Goal: Information Seeking & Learning: Learn about a topic

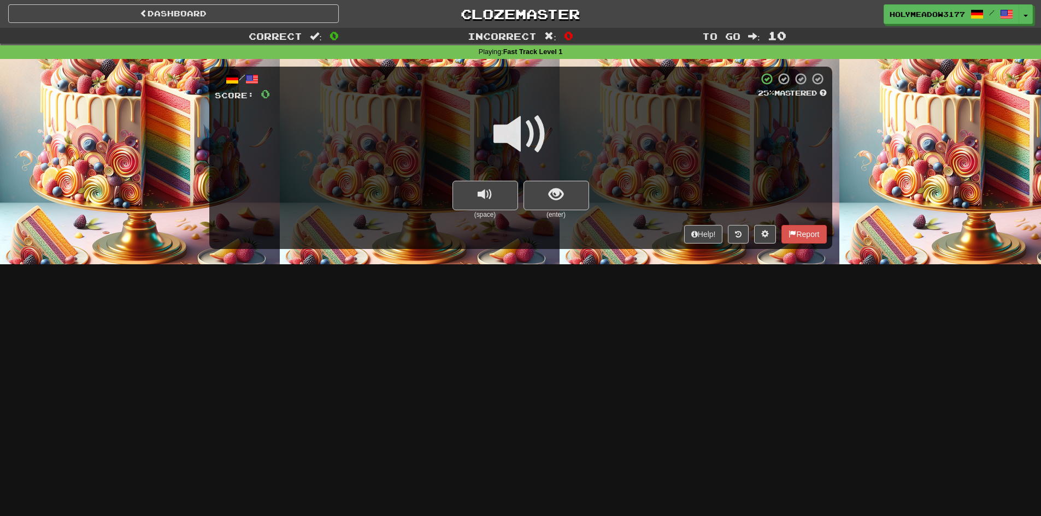
click at [517, 126] on span at bounding box center [520, 134] width 55 height 55
click at [562, 205] on button "show sentence" at bounding box center [556, 195] width 66 height 29
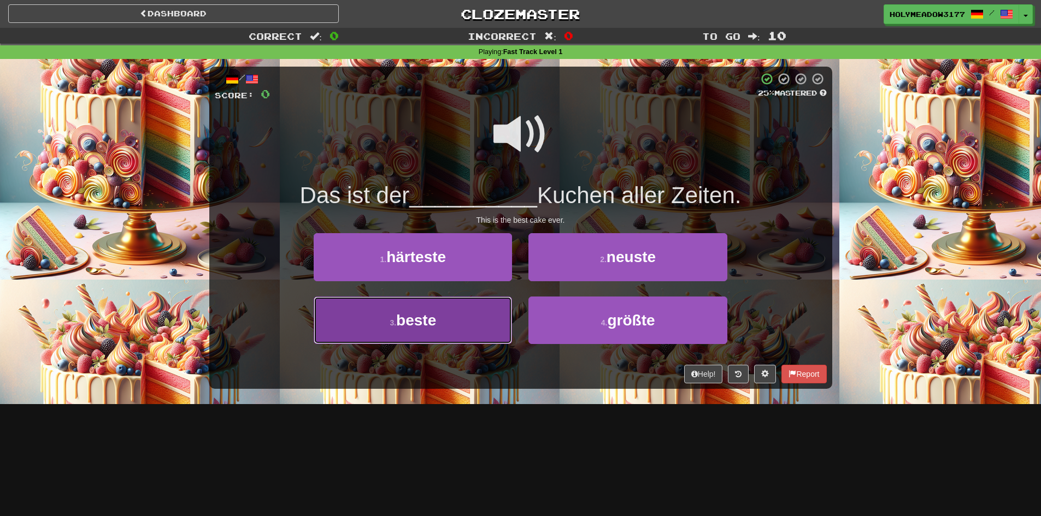
click at [489, 310] on button "3 . beste" at bounding box center [413, 321] width 198 height 48
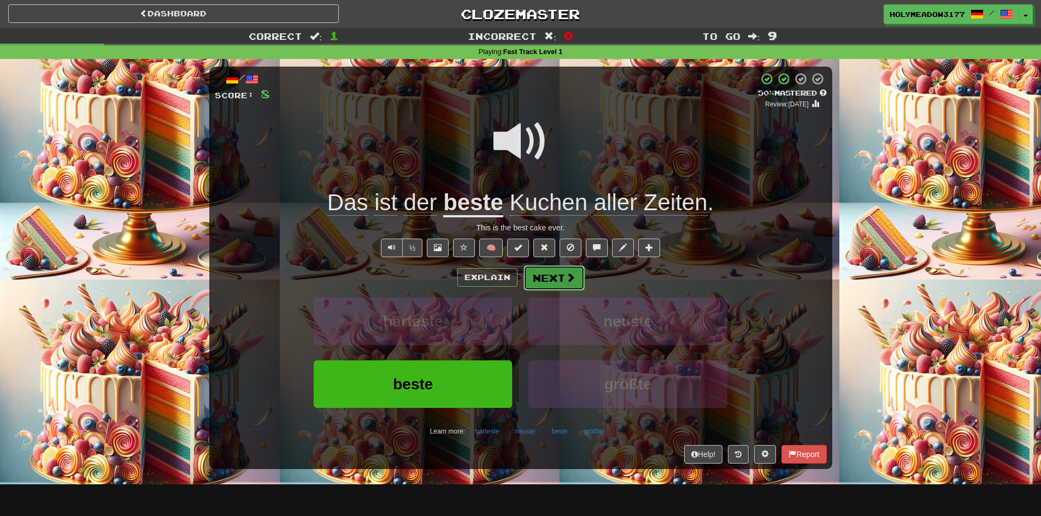
click at [552, 283] on button "Next" at bounding box center [553, 277] width 61 height 25
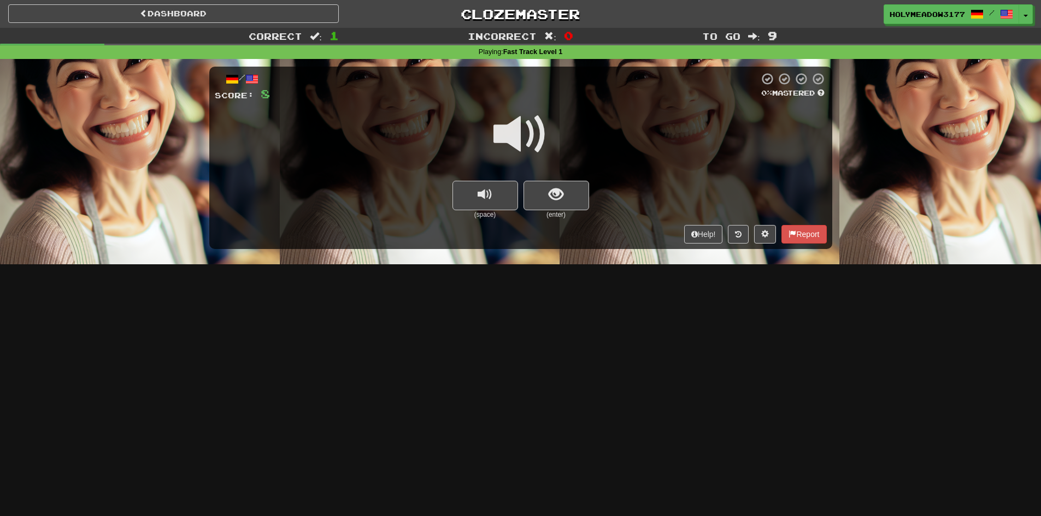
click at [527, 125] on span at bounding box center [520, 134] width 55 height 55
click at [506, 192] on button "replay audio" at bounding box center [485, 195] width 66 height 29
click at [543, 197] on button "show sentence" at bounding box center [556, 195] width 66 height 29
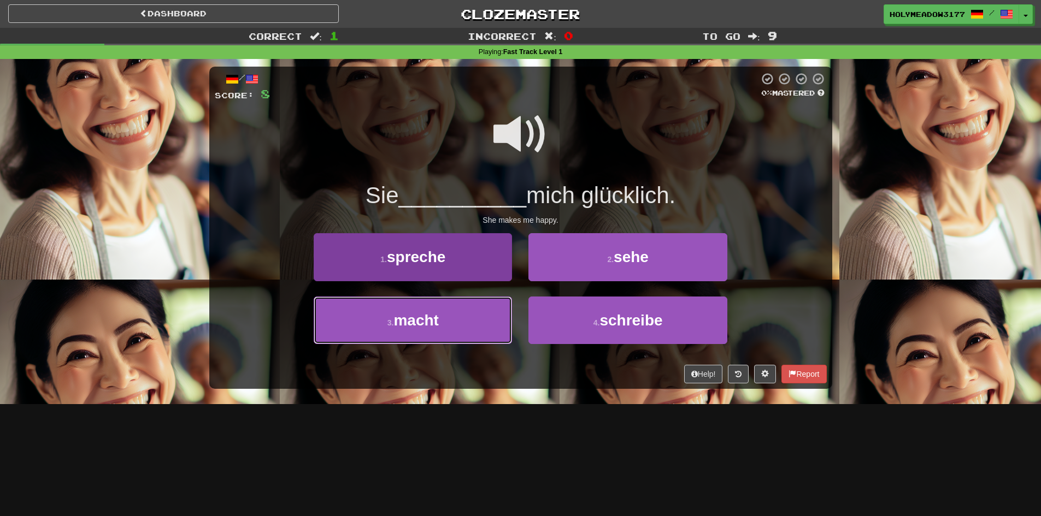
click at [479, 315] on button "3 . macht" at bounding box center [413, 321] width 198 height 48
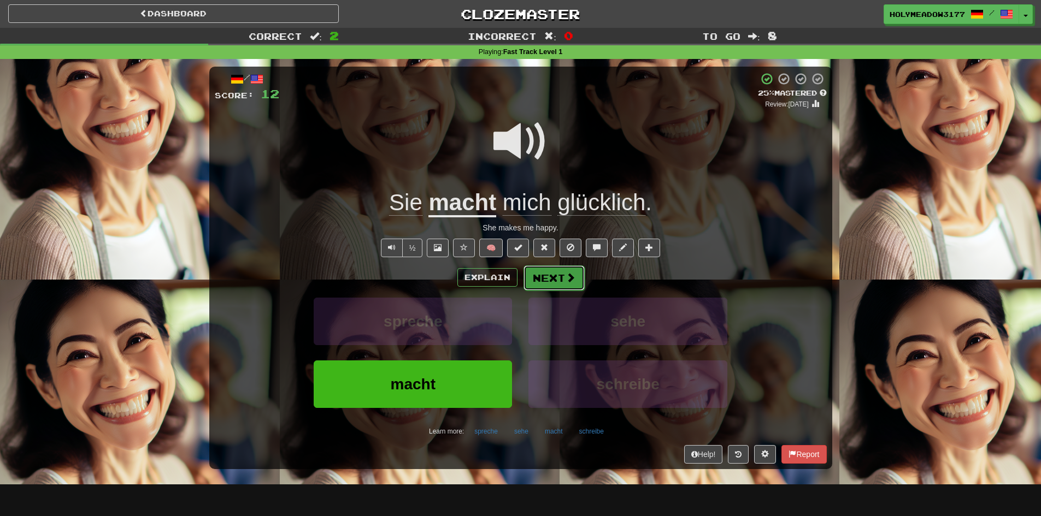
click at [554, 275] on button "Next" at bounding box center [553, 277] width 61 height 25
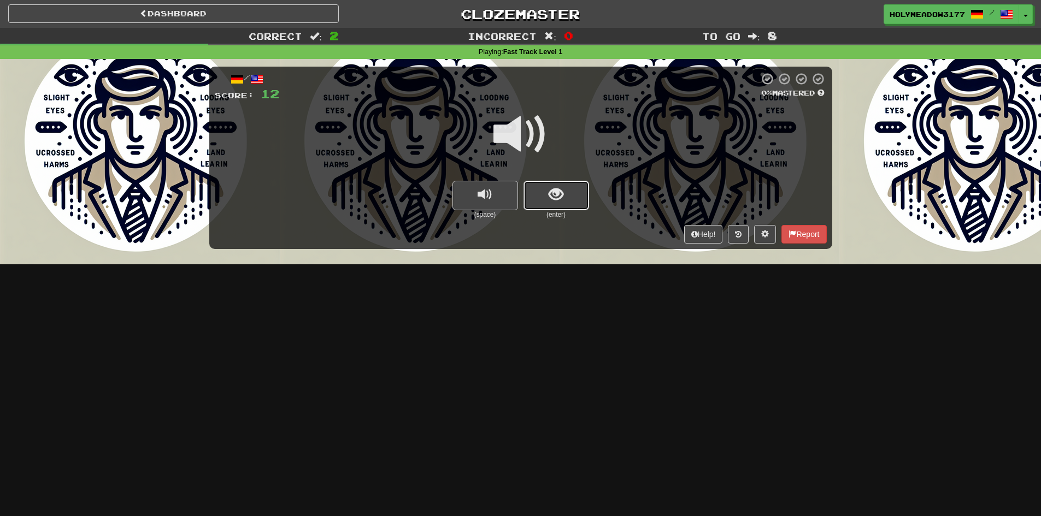
click at [550, 196] on span "show sentence" at bounding box center [555, 194] width 15 height 15
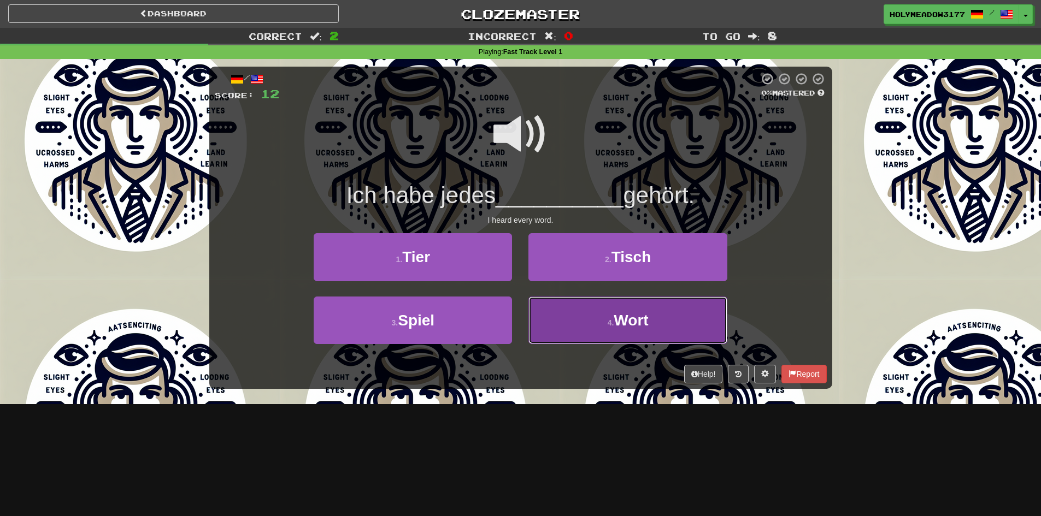
click at [660, 311] on button "4 . Wort" at bounding box center [627, 321] width 198 height 48
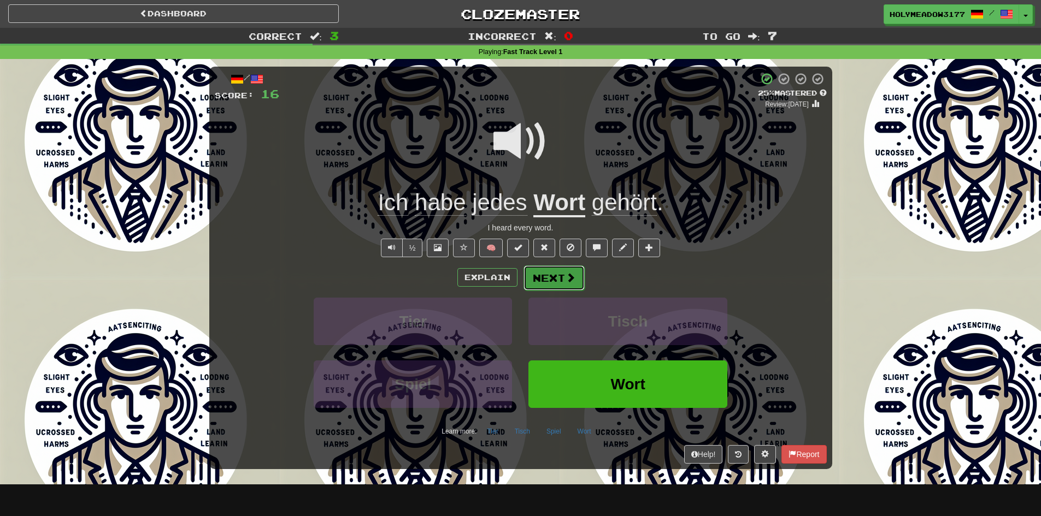
click at [565, 277] on span at bounding box center [570, 278] width 10 height 10
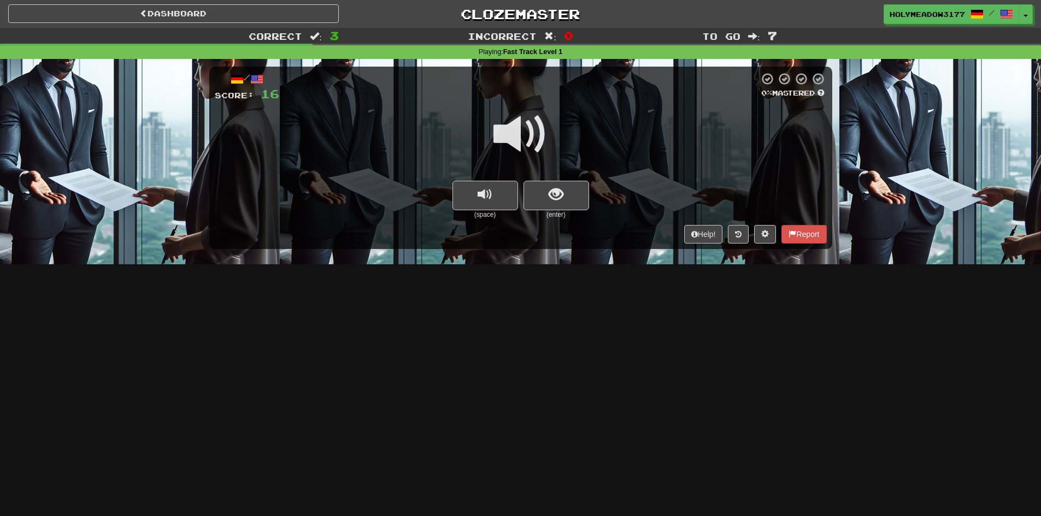
click at [520, 161] on span at bounding box center [520, 134] width 55 height 55
click at [537, 196] on button "show sentence" at bounding box center [556, 195] width 66 height 29
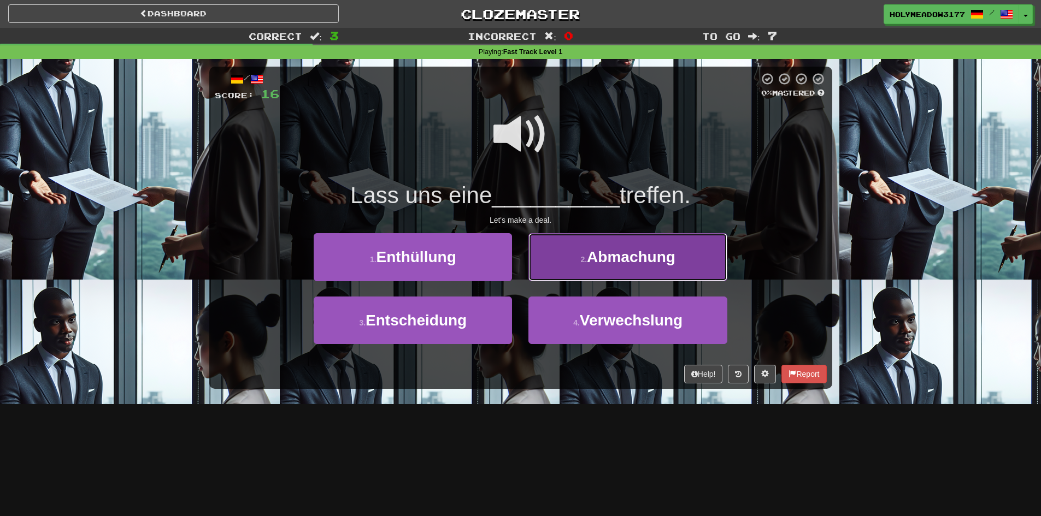
click at [586, 269] on button "2 . Abmachung" at bounding box center [627, 257] width 198 height 48
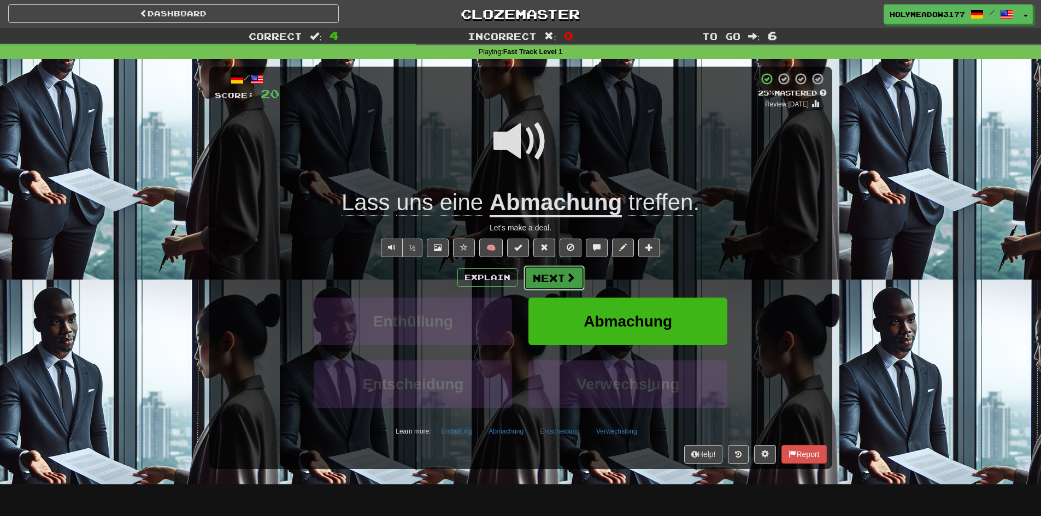
click at [553, 286] on button "Next" at bounding box center [553, 277] width 61 height 25
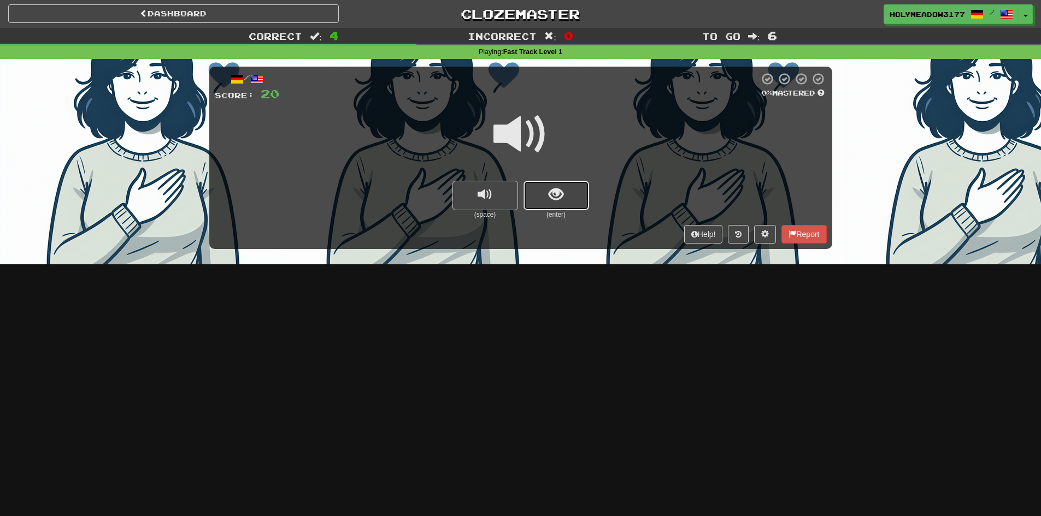
click at [564, 197] on button "show sentence" at bounding box center [556, 195] width 66 height 29
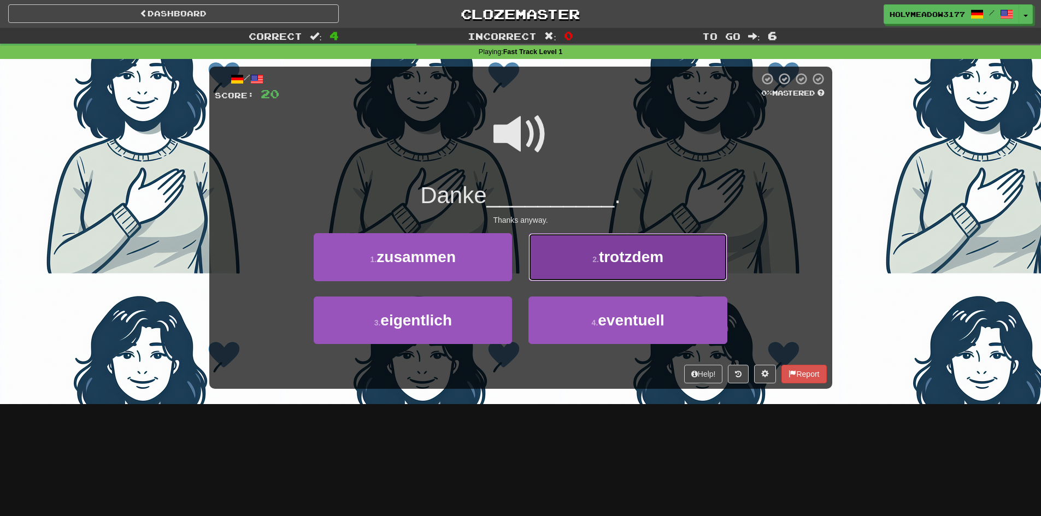
click at [579, 265] on button "2 . trotzdem" at bounding box center [627, 257] width 198 height 48
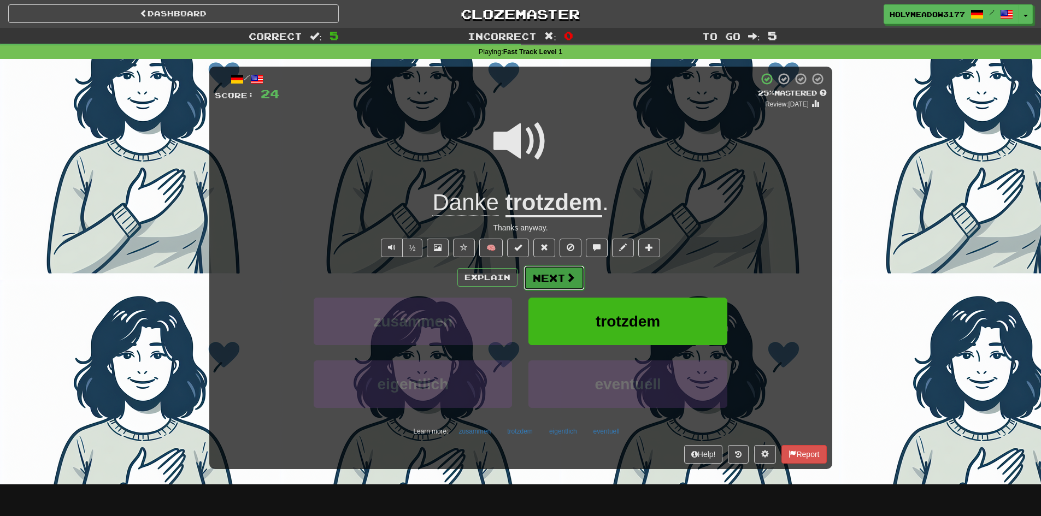
click at [568, 270] on button "Next" at bounding box center [553, 277] width 61 height 25
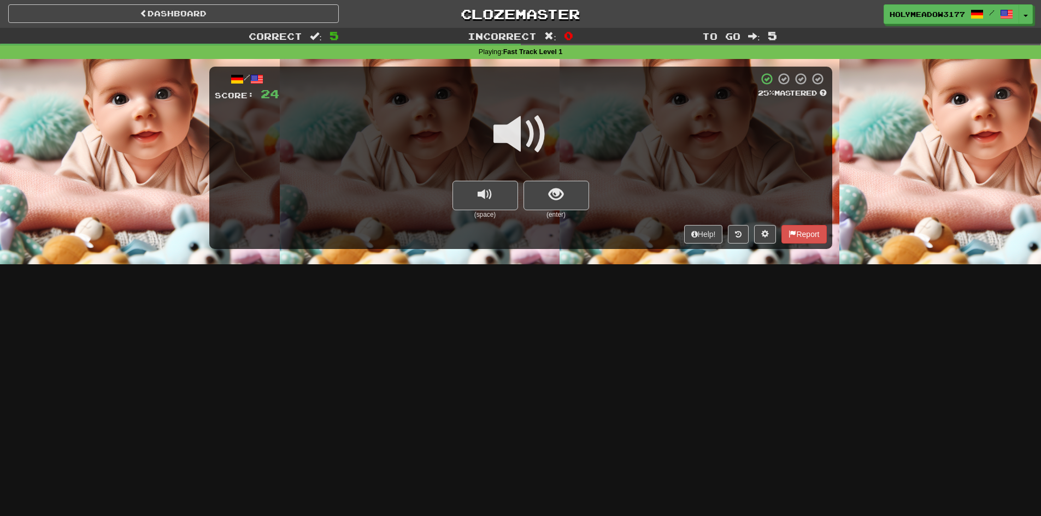
click at [580, 179] on div at bounding box center [521, 142] width 612 height 78
click at [564, 187] on button "show sentence" at bounding box center [556, 195] width 66 height 29
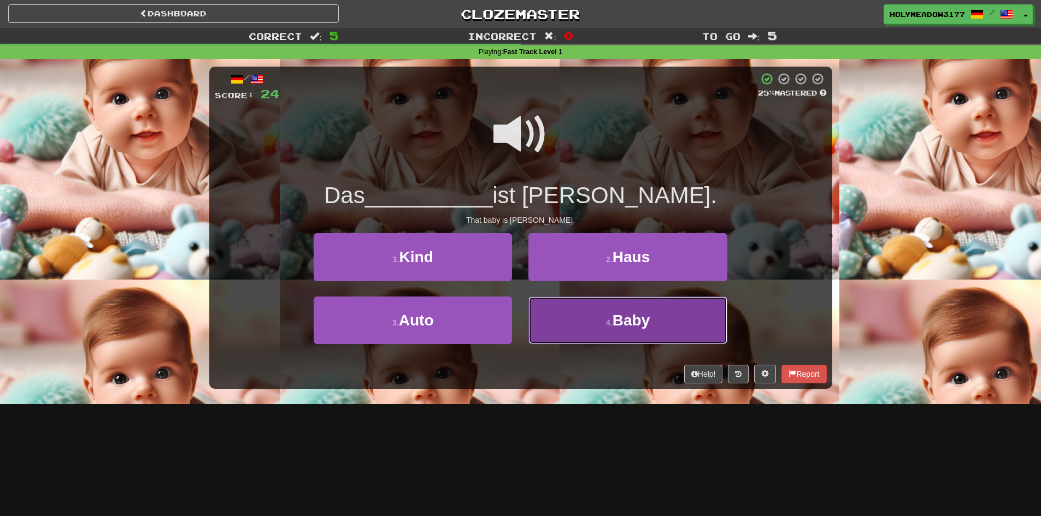
click at [622, 312] on span "Baby" at bounding box center [630, 320] width 37 height 17
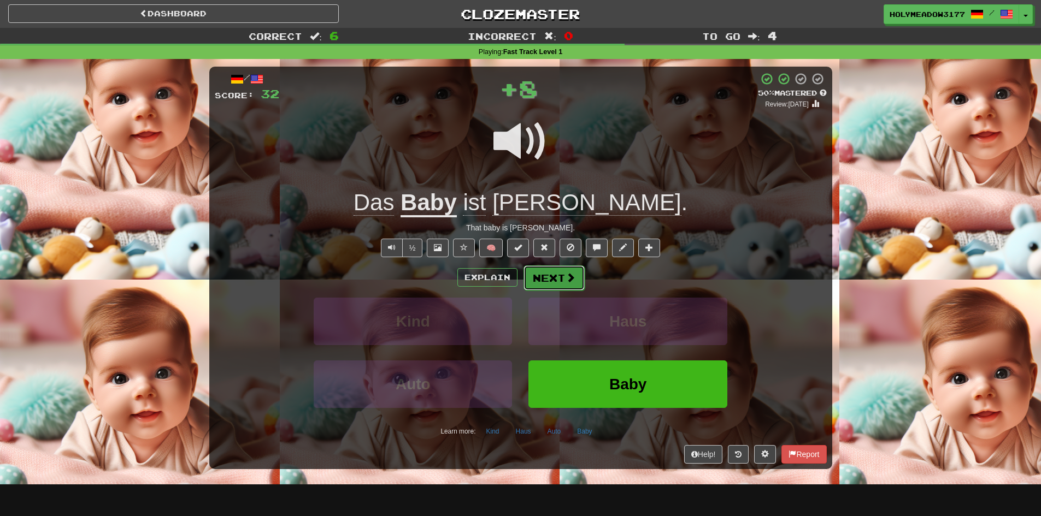
click at [558, 281] on button "Next" at bounding box center [553, 277] width 61 height 25
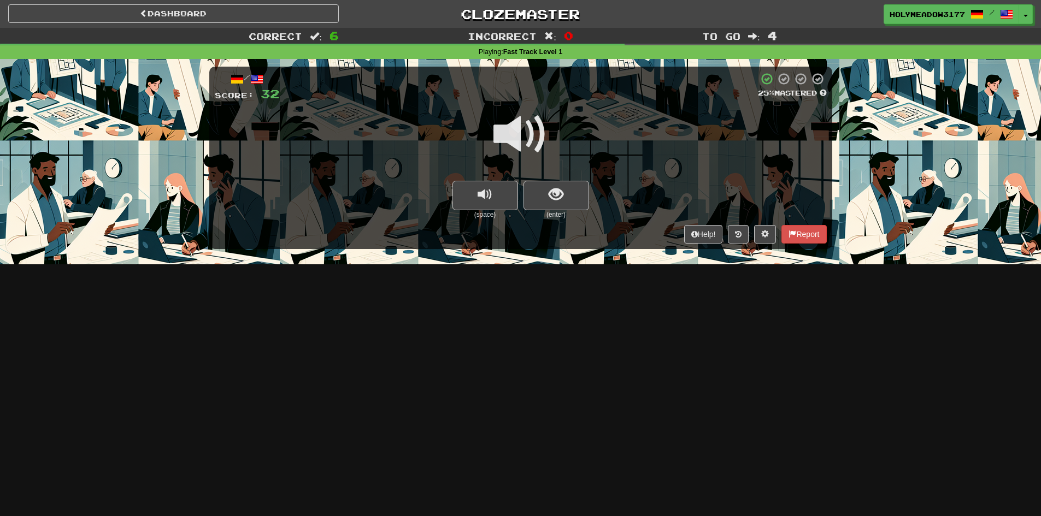
click at [548, 210] on small "(enter)" at bounding box center [556, 214] width 66 height 9
click at [560, 208] on button "show sentence" at bounding box center [556, 195] width 66 height 29
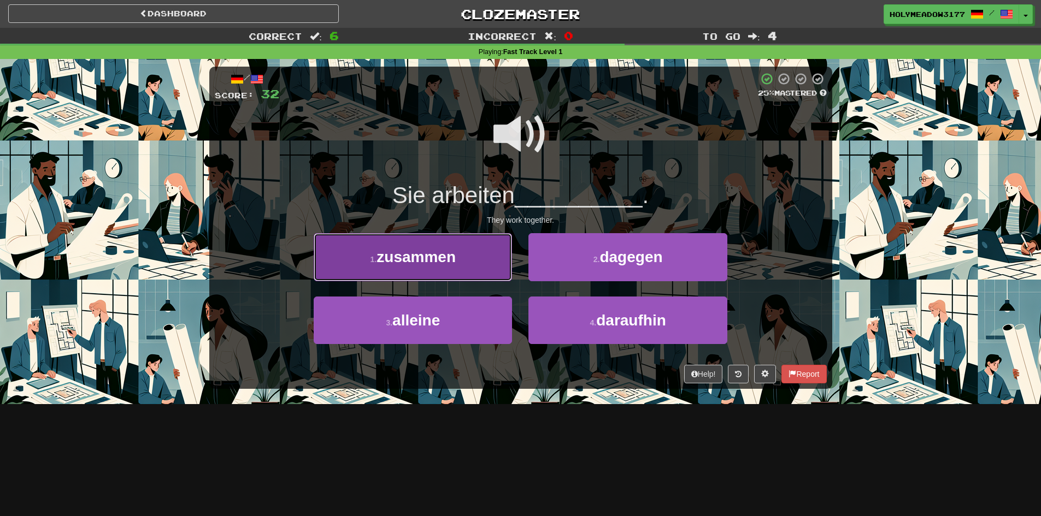
click at [419, 262] on span "zusammen" at bounding box center [415, 257] width 79 height 17
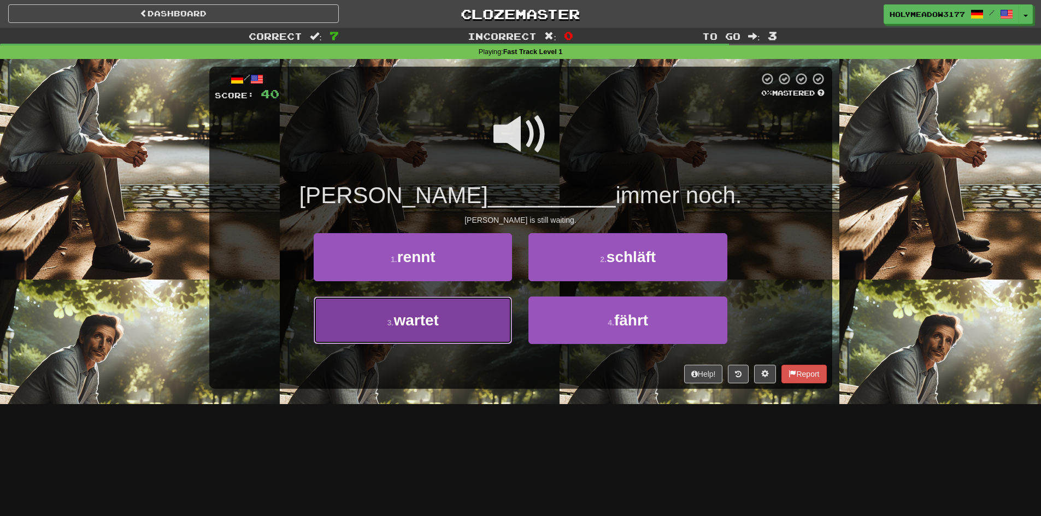
click at [434, 321] on span "wartet" at bounding box center [415, 320] width 45 height 17
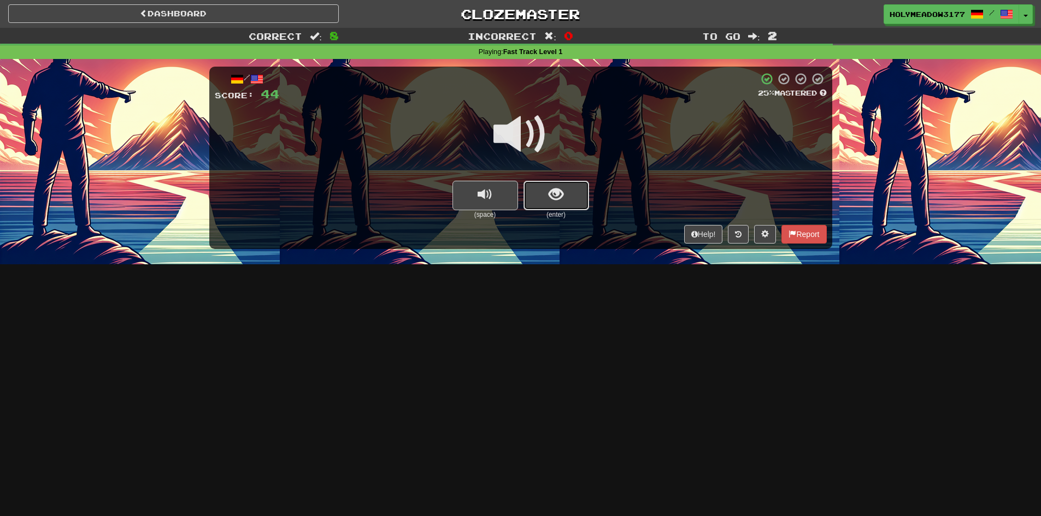
click at [566, 194] on button "show sentence" at bounding box center [556, 195] width 66 height 29
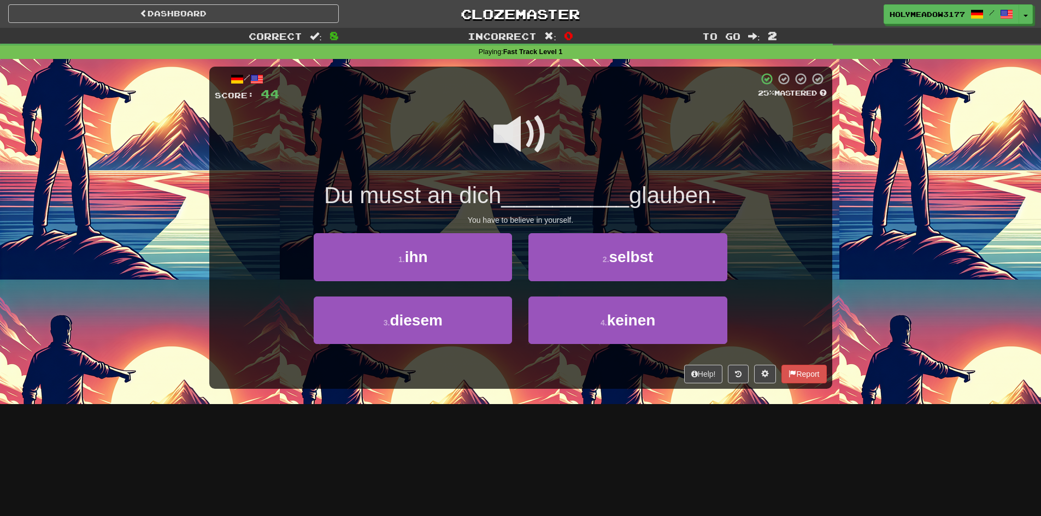
click at [513, 146] on span at bounding box center [520, 134] width 55 height 55
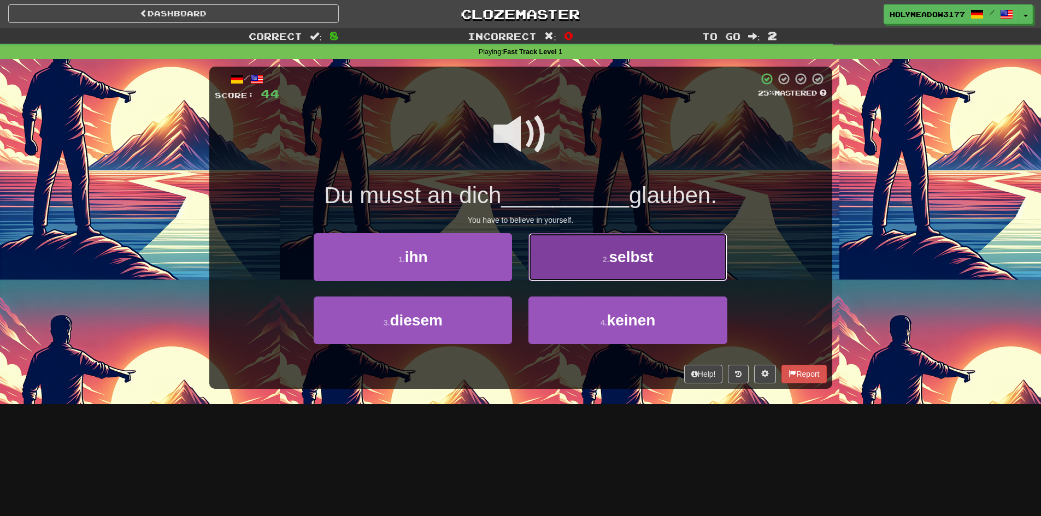
click at [562, 265] on button "2 . selbst" at bounding box center [627, 257] width 198 height 48
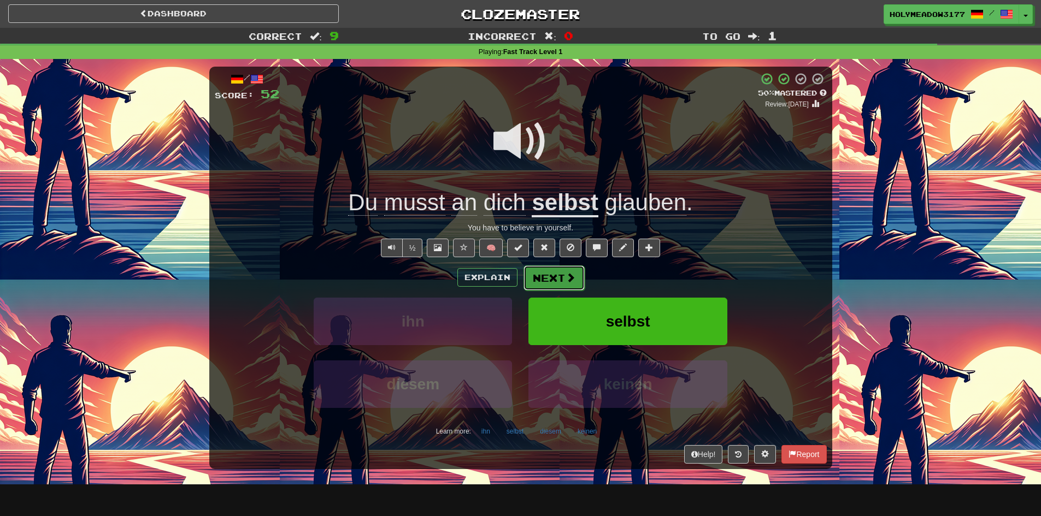
click at [556, 279] on button "Next" at bounding box center [553, 277] width 61 height 25
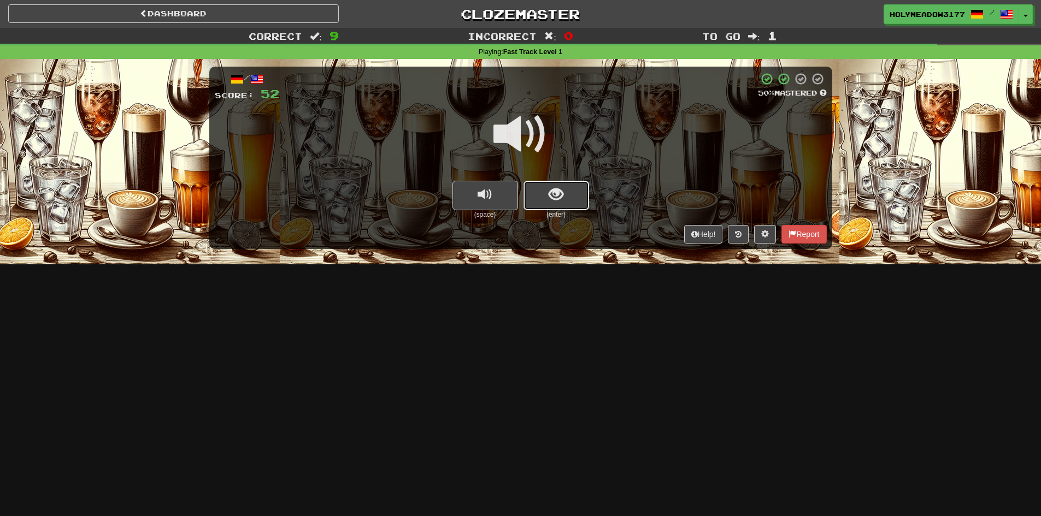
click at [564, 199] on button "show sentence" at bounding box center [556, 195] width 66 height 29
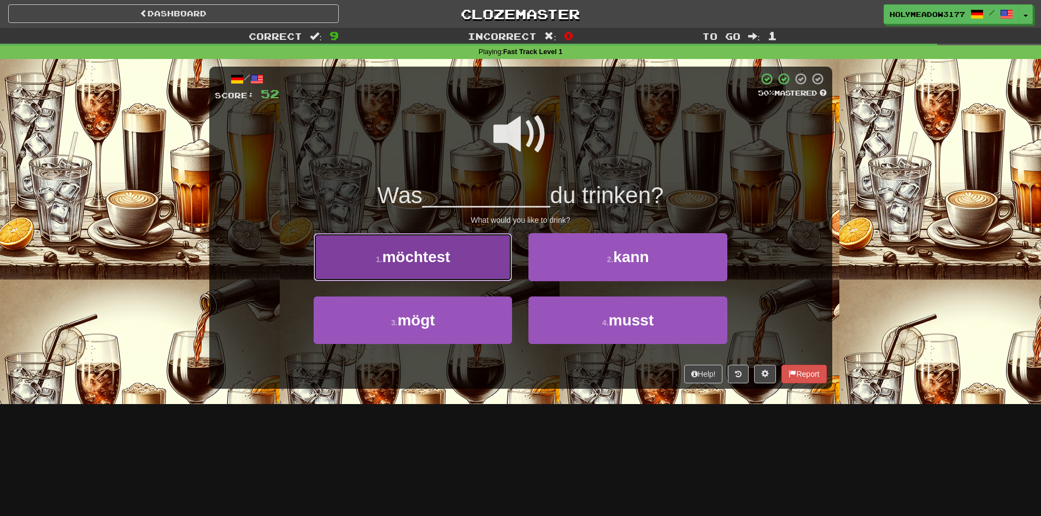
click at [492, 259] on button "1 . möchtest" at bounding box center [413, 257] width 198 height 48
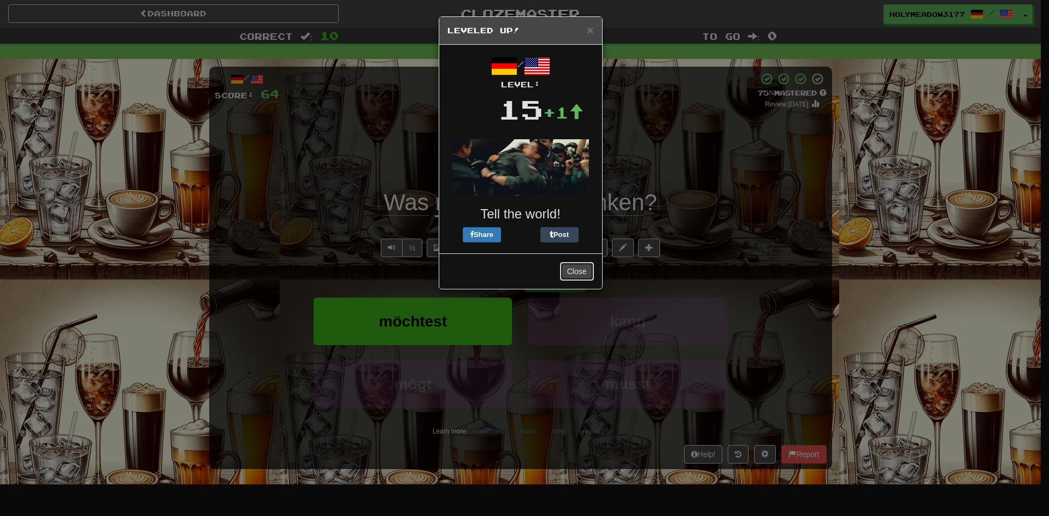
click at [585, 274] on button "Close" at bounding box center [577, 271] width 34 height 19
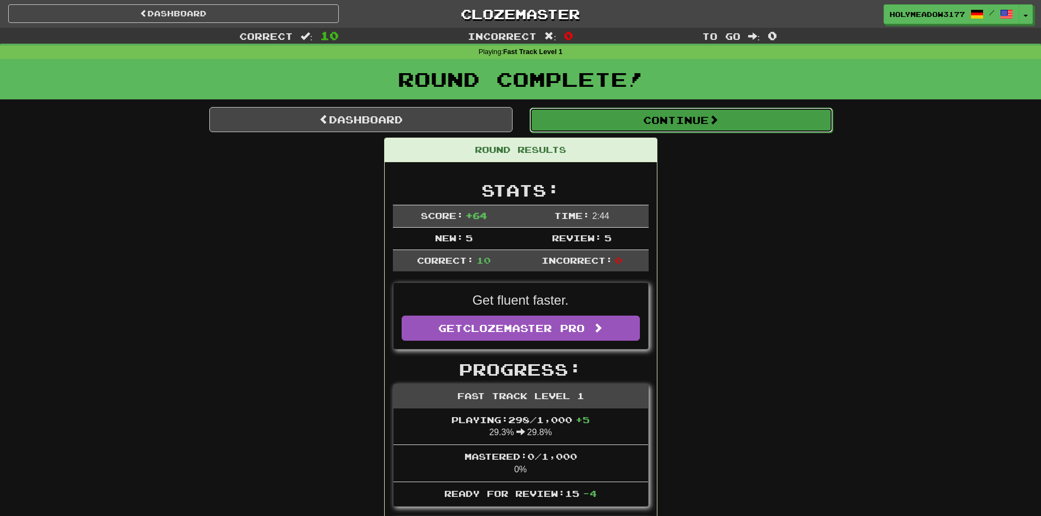
click at [675, 124] on button "Continue" at bounding box center [680, 120] width 303 height 25
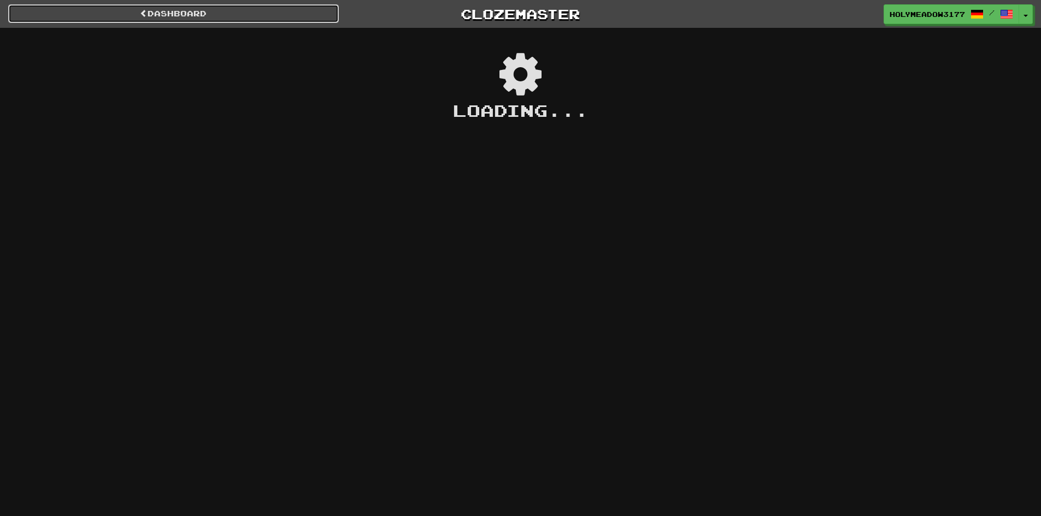
click at [168, 14] on link "Dashboard" at bounding box center [173, 13] width 330 height 19
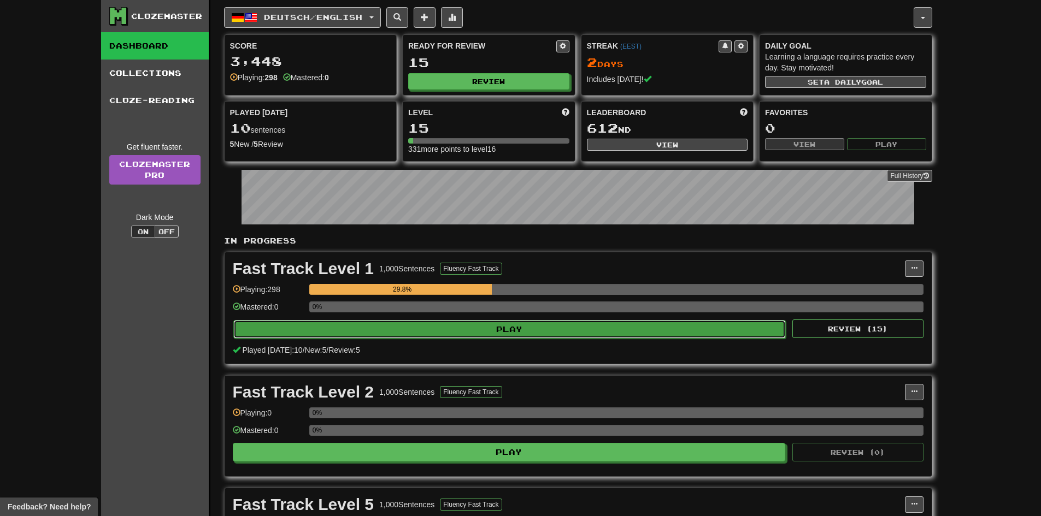
click at [431, 328] on button "Play" at bounding box center [509, 329] width 553 height 19
select select "**"
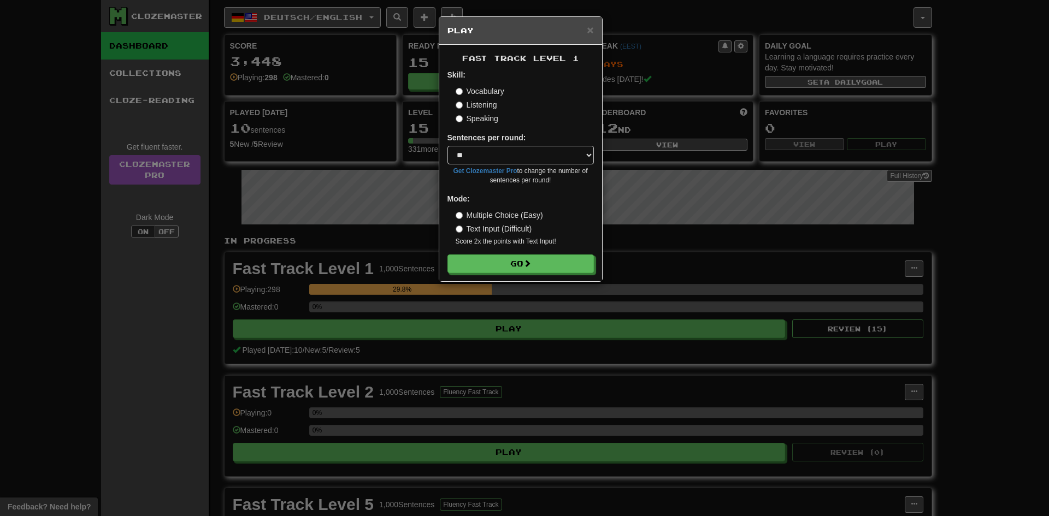
click at [485, 108] on label "Listening" at bounding box center [477, 104] width 42 height 11
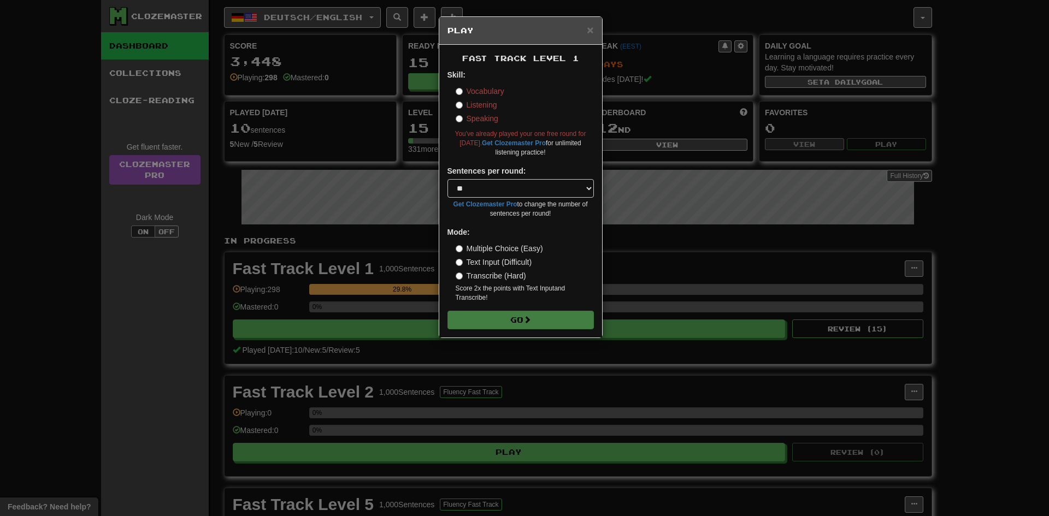
click at [489, 93] on label "Vocabulary" at bounding box center [480, 91] width 49 height 11
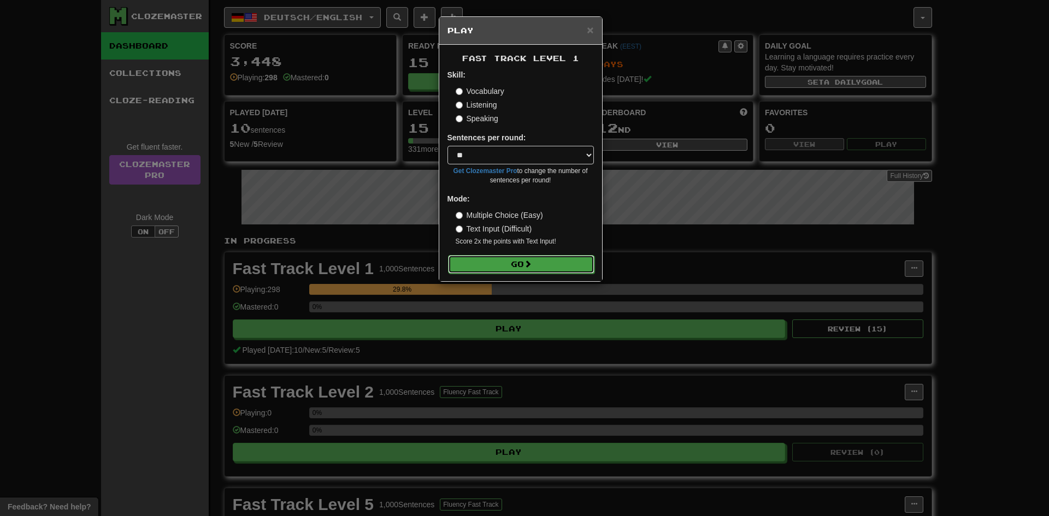
click at [513, 268] on button "Go" at bounding box center [521, 264] width 146 height 19
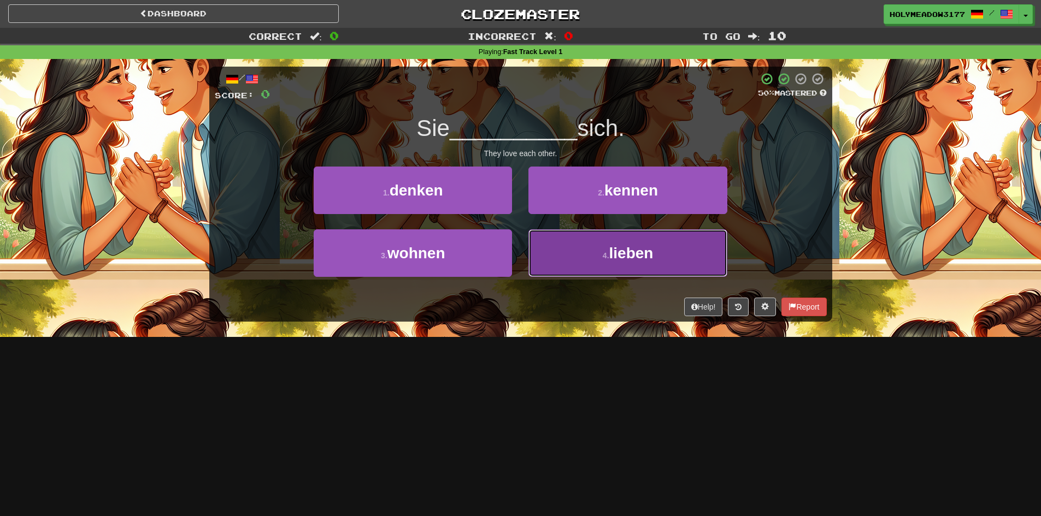
click at [592, 247] on button "4 . lieben" at bounding box center [627, 253] width 198 height 48
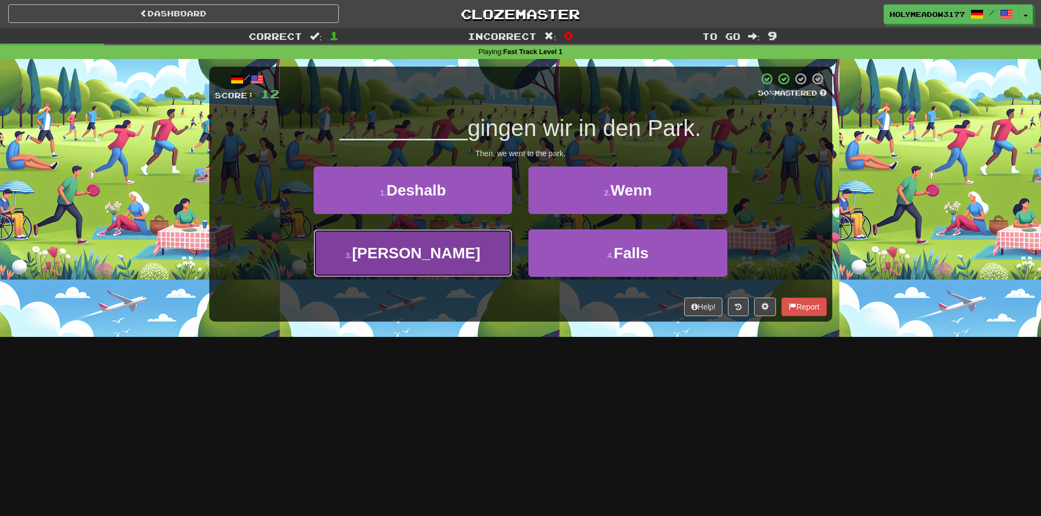
click at [459, 233] on button "3 . Dann" at bounding box center [413, 253] width 198 height 48
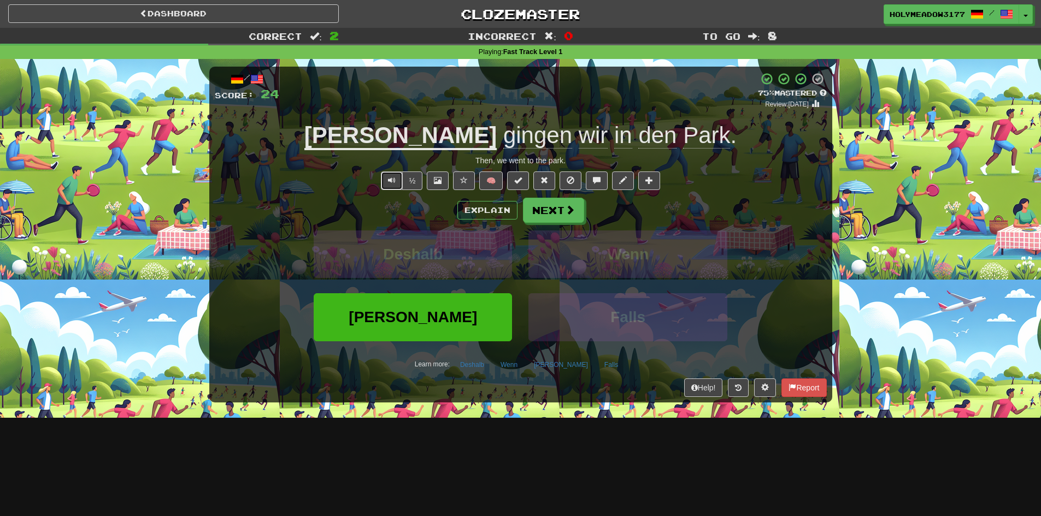
click at [391, 177] on span "Text-to-speech controls" at bounding box center [392, 180] width 8 height 8
click at [541, 215] on button "Next" at bounding box center [553, 210] width 61 height 25
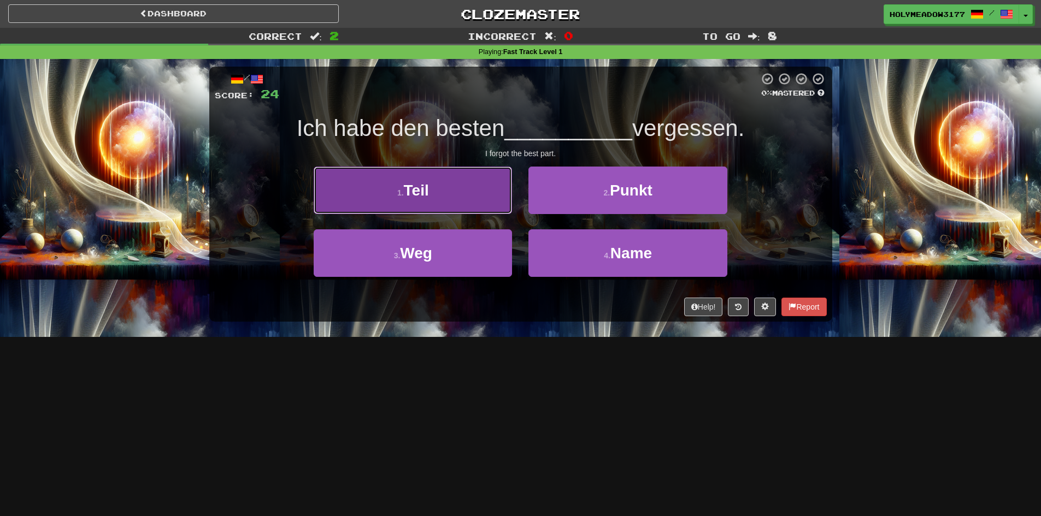
click at [449, 194] on button "1 . Teil" at bounding box center [413, 191] width 198 height 48
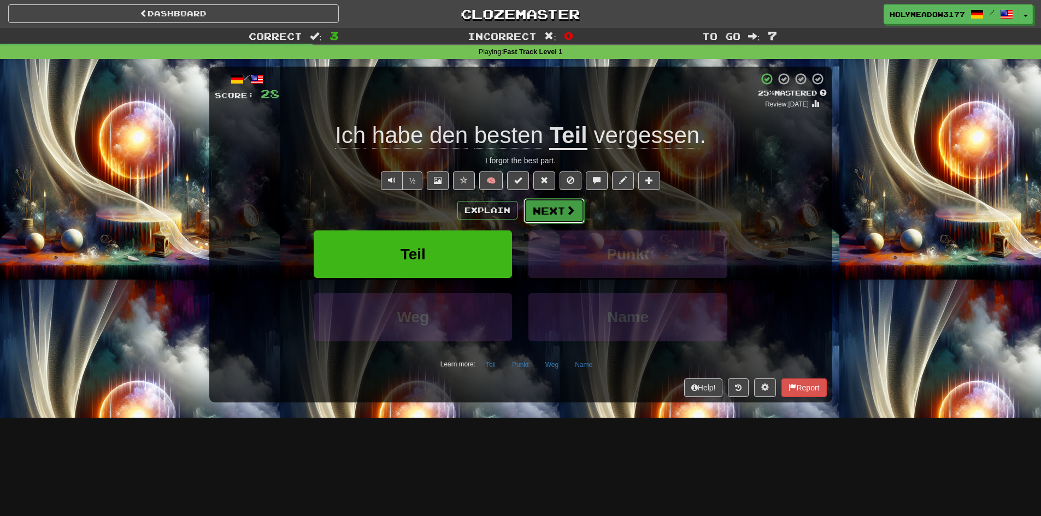
click at [577, 202] on button "Next" at bounding box center [553, 210] width 61 height 25
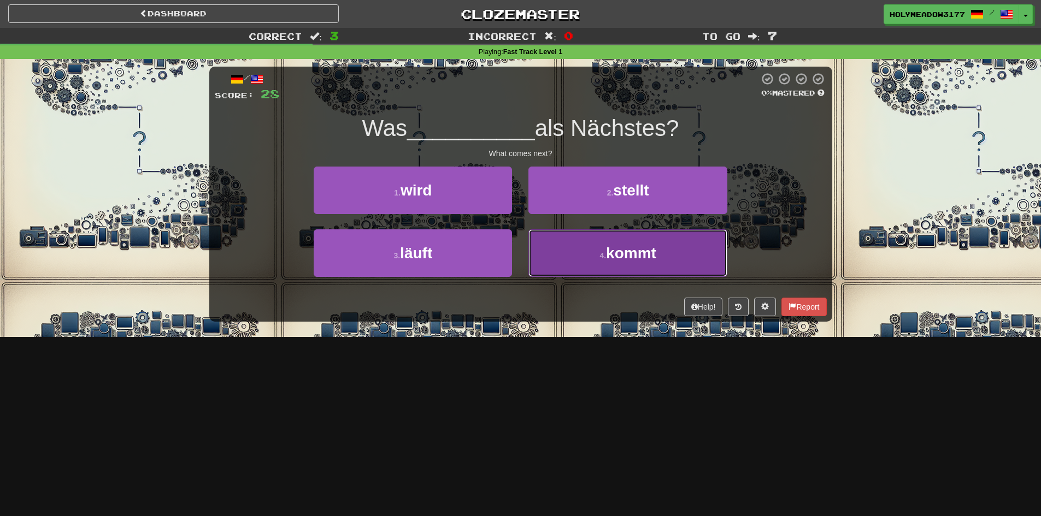
click at [570, 249] on button "4 . kommt" at bounding box center [627, 253] width 198 height 48
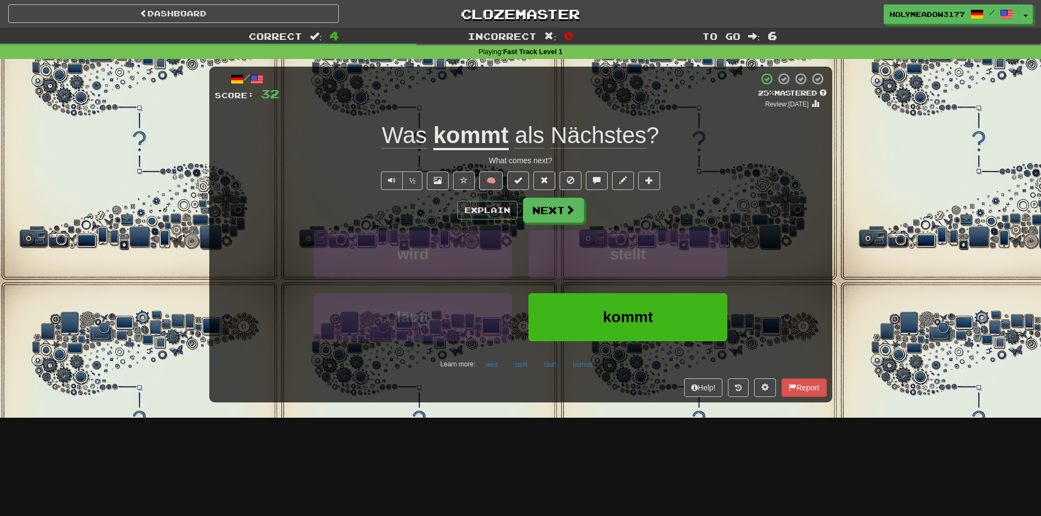
click at [535, 477] on div "Dashboard Clozemaster HolyMeadow3177 / Toggle Dropdown Dashboard Leaderboard Ac…" at bounding box center [520, 258] width 1041 height 516
click at [553, 204] on button "Next" at bounding box center [553, 210] width 61 height 25
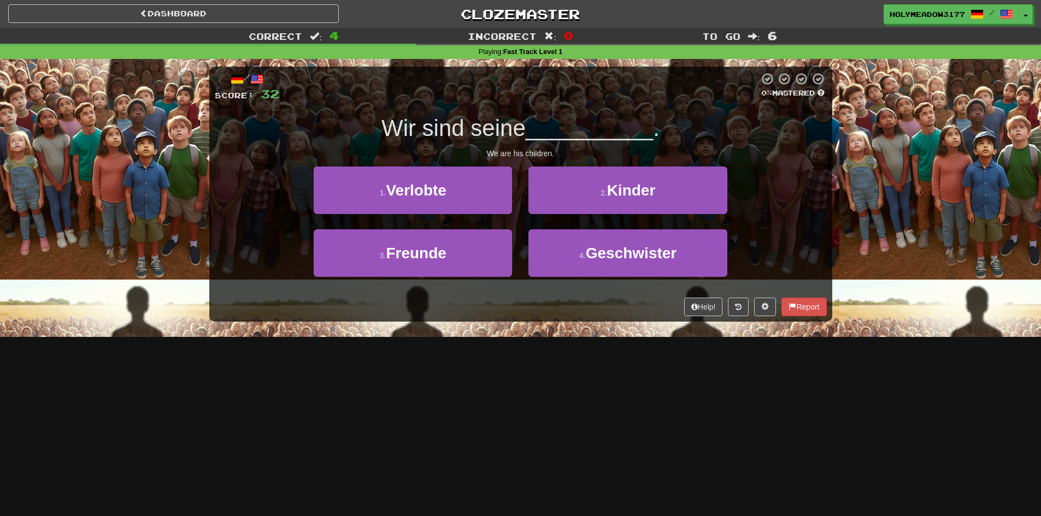
click at [612, 215] on div "2 . Kinder" at bounding box center [627, 198] width 215 height 63
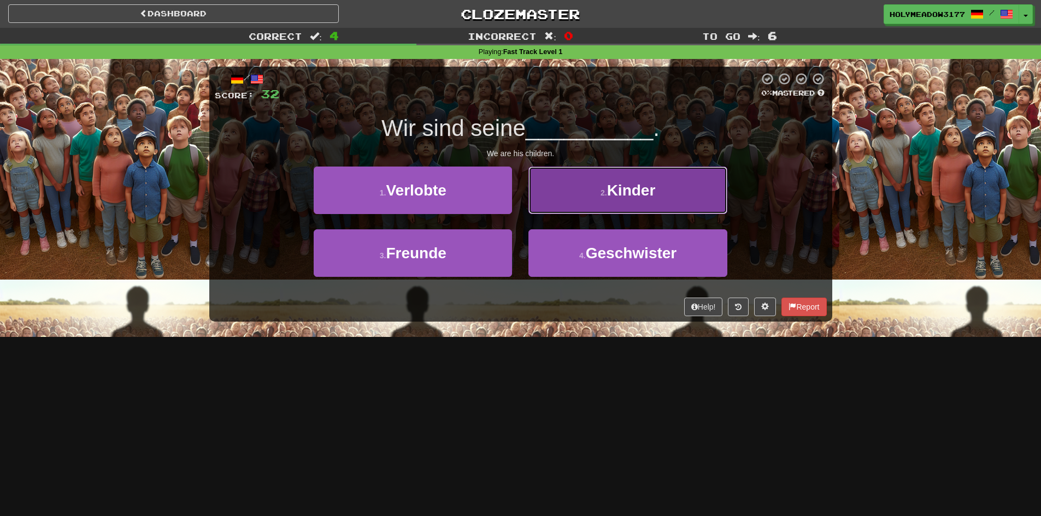
click at [627, 203] on button "2 . Kinder" at bounding box center [627, 191] width 198 height 48
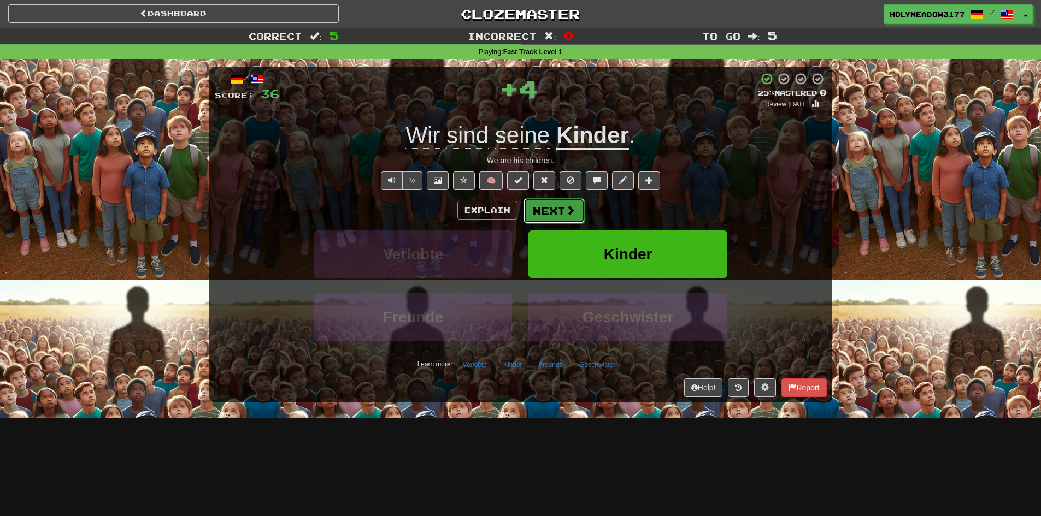
click at [558, 208] on button "Next" at bounding box center [553, 210] width 61 height 25
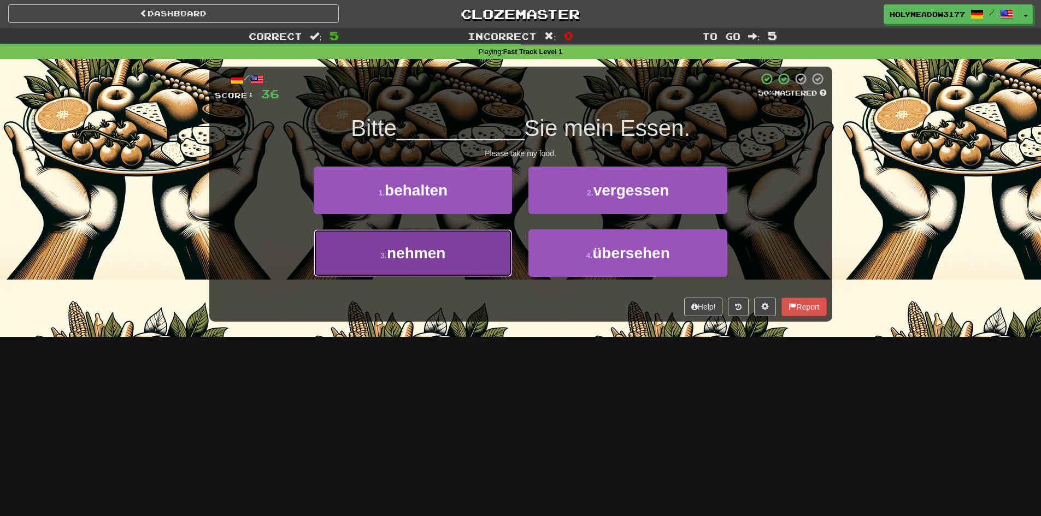
click at [430, 256] on span "nehmen" at bounding box center [416, 253] width 58 height 17
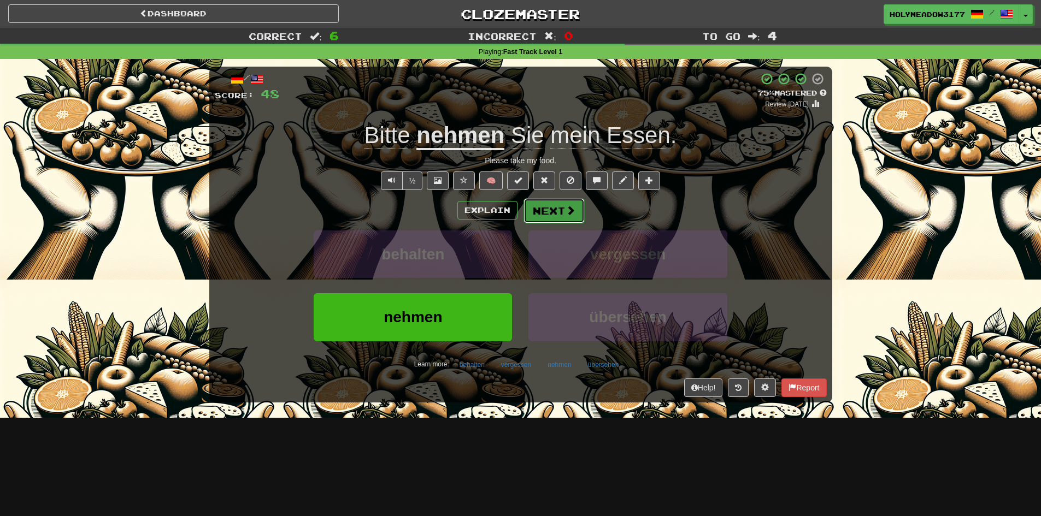
click at [570, 215] on span at bounding box center [570, 210] width 10 height 10
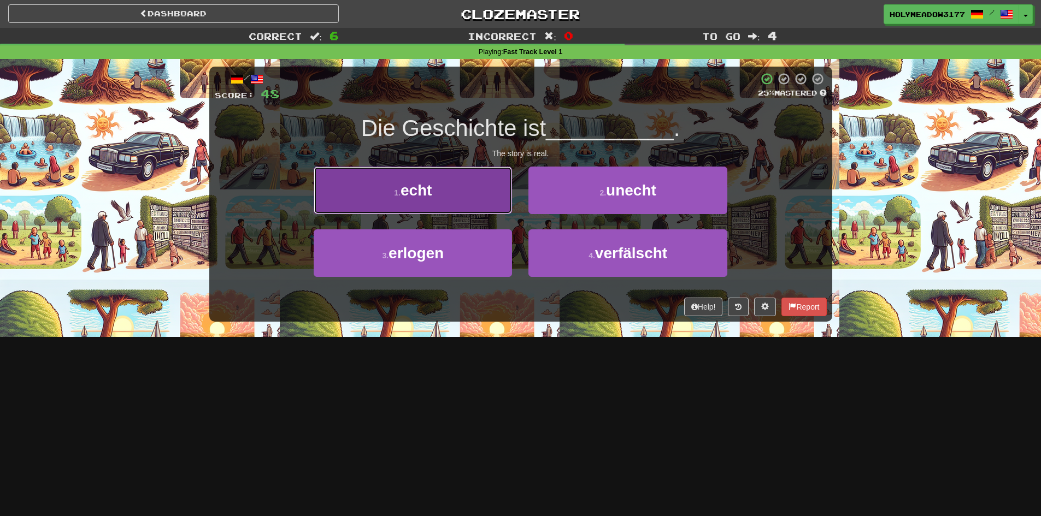
click at [450, 182] on button "1 . echt" at bounding box center [413, 191] width 198 height 48
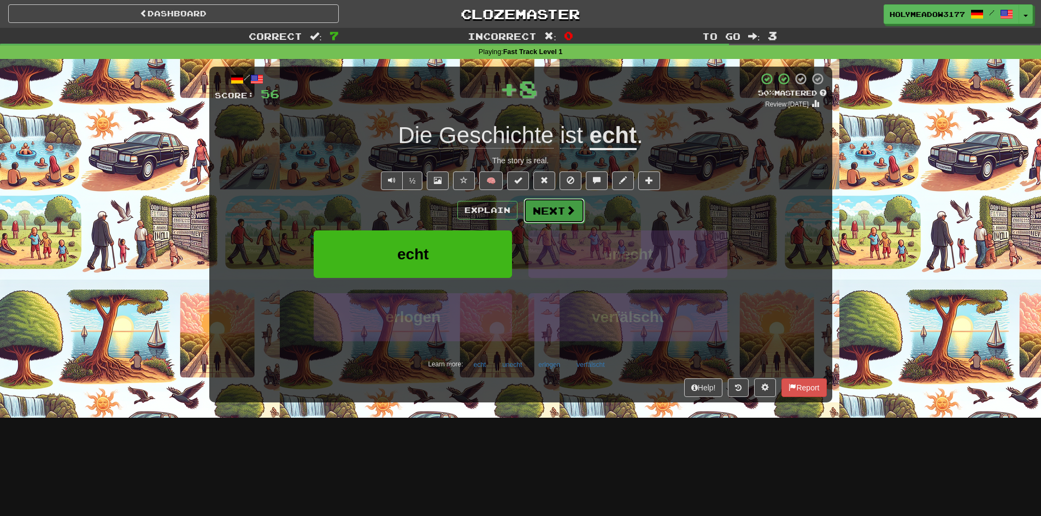
click at [552, 212] on button "Next" at bounding box center [553, 210] width 61 height 25
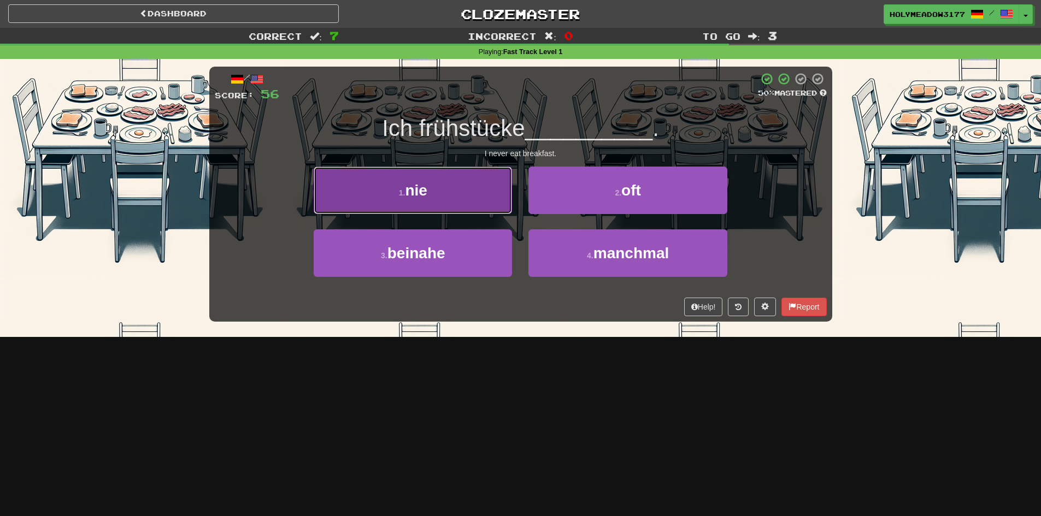
click at [463, 188] on button "1 . nie" at bounding box center [413, 191] width 198 height 48
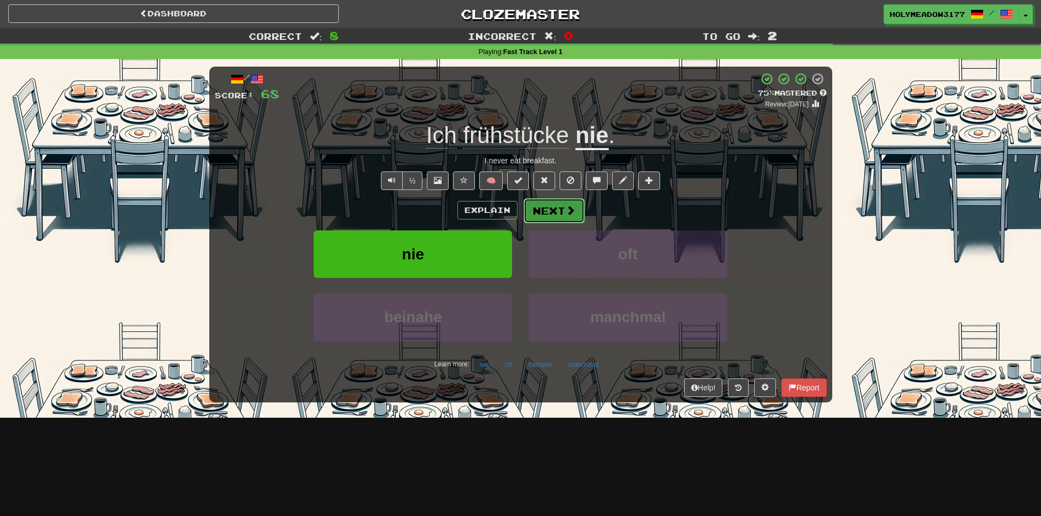
click at [567, 214] on span at bounding box center [570, 210] width 10 height 10
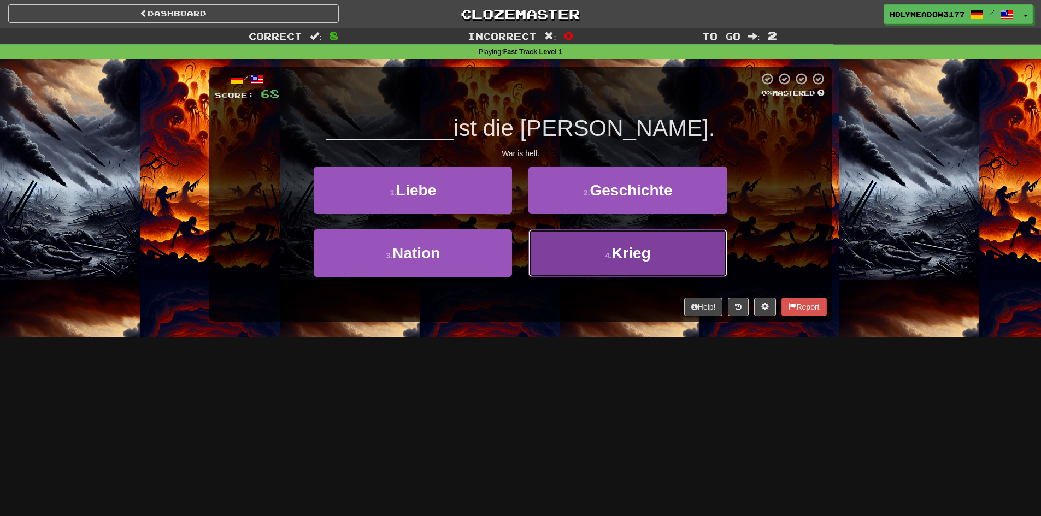
click at [590, 257] on button "4 . Krieg" at bounding box center [627, 253] width 198 height 48
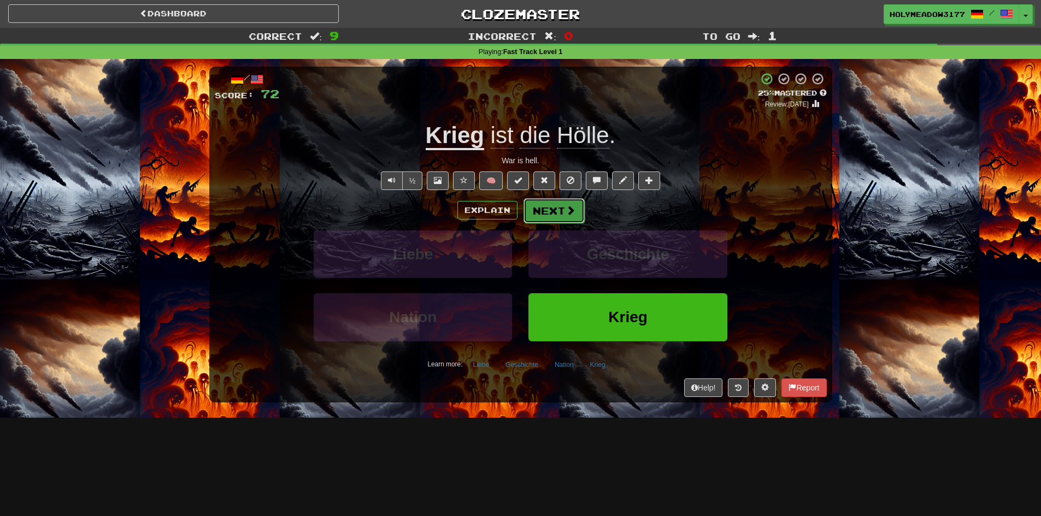
click at [537, 211] on button "Next" at bounding box center [553, 210] width 61 height 25
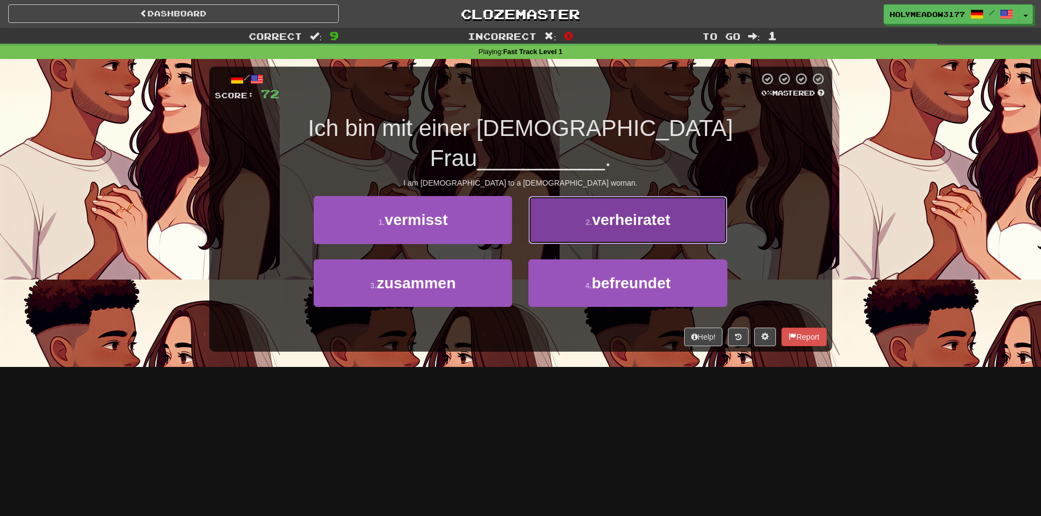
click at [572, 206] on button "2 . verheiratet" at bounding box center [627, 220] width 198 height 48
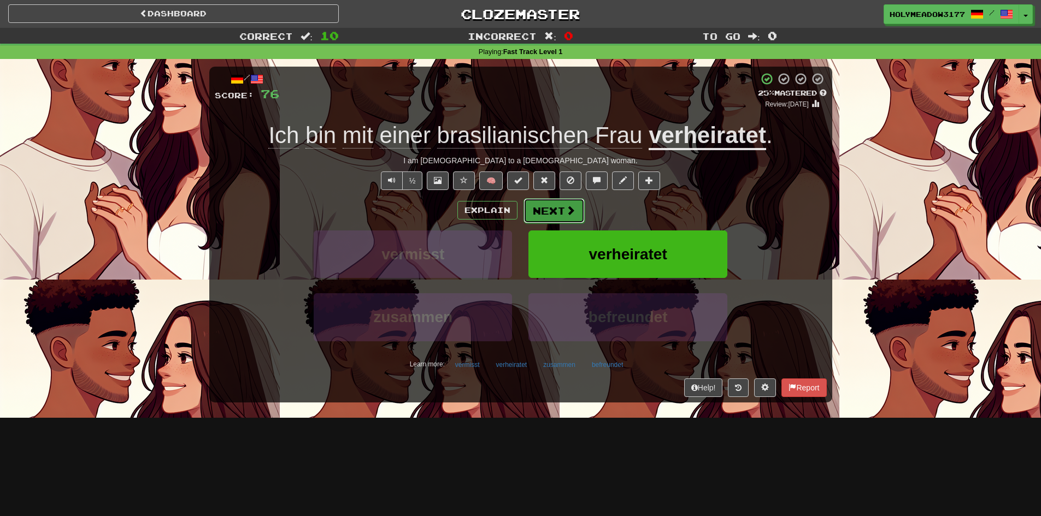
click at [546, 204] on button "Next" at bounding box center [553, 210] width 61 height 25
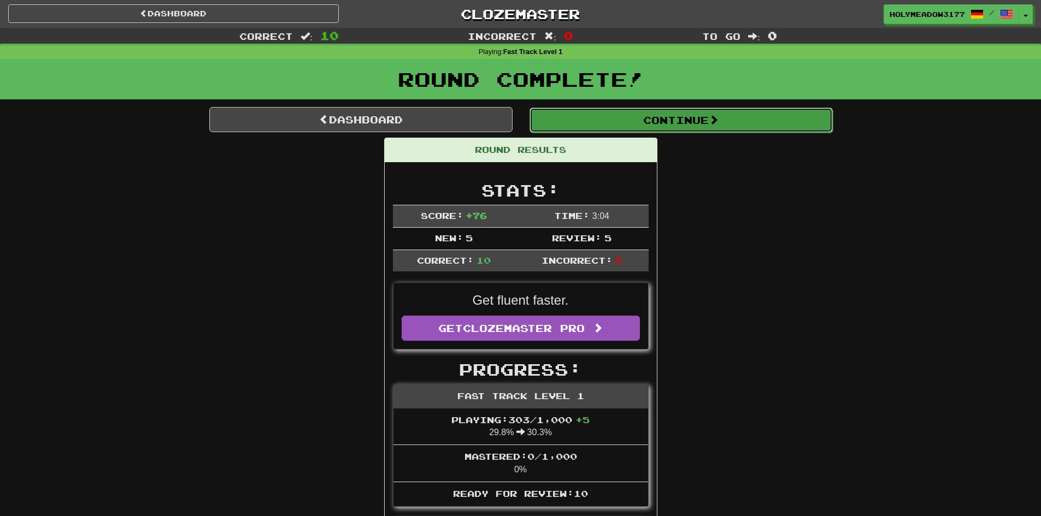
click at [649, 119] on button "Continue" at bounding box center [680, 120] width 303 height 25
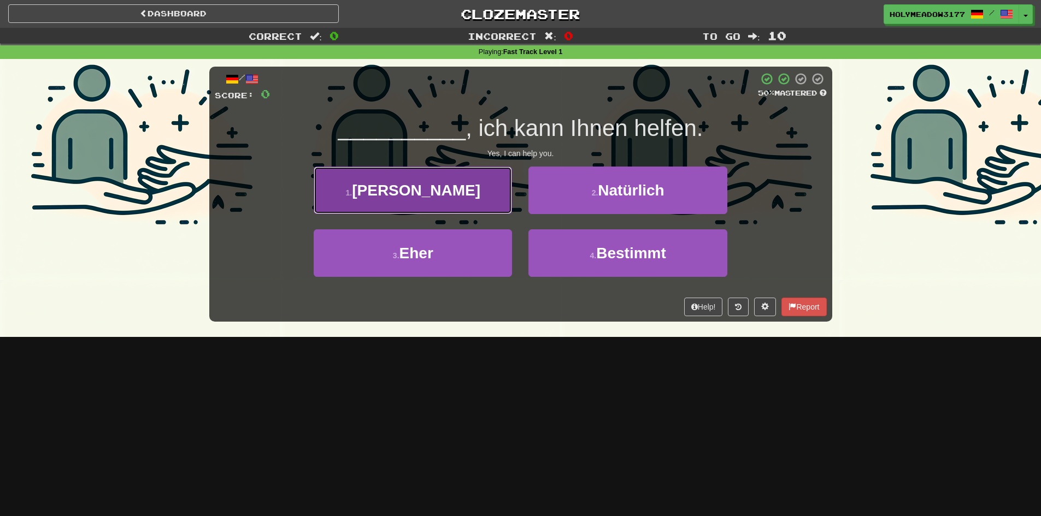
click at [400, 198] on button "1 . Ja" at bounding box center [413, 191] width 198 height 48
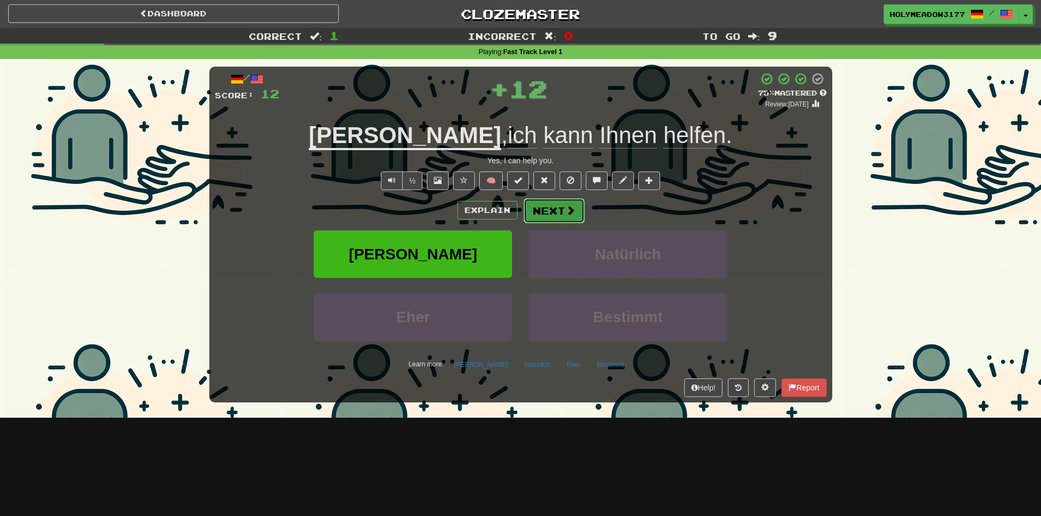
click at [529, 210] on button "Next" at bounding box center [553, 210] width 61 height 25
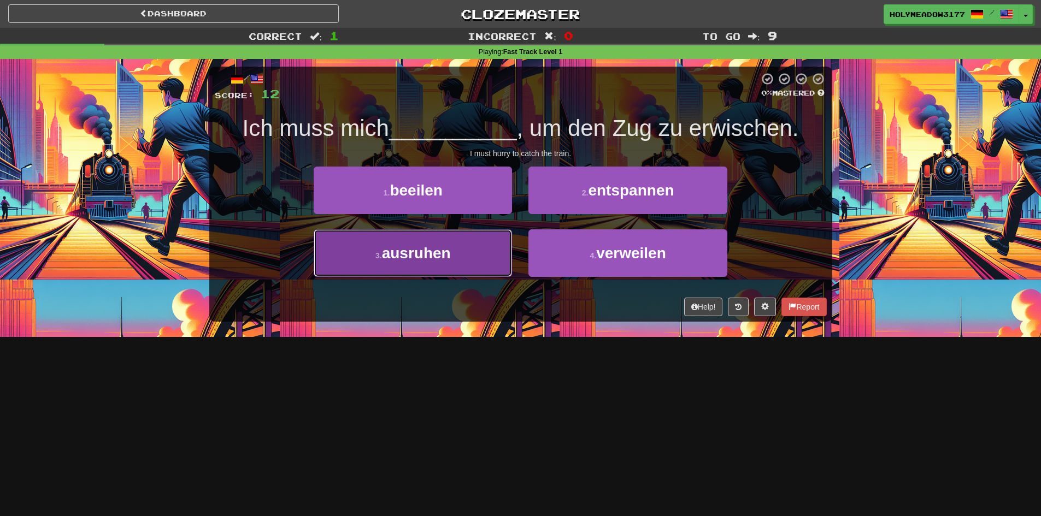
click at [425, 264] on button "3 . ausruhen" at bounding box center [413, 253] width 198 height 48
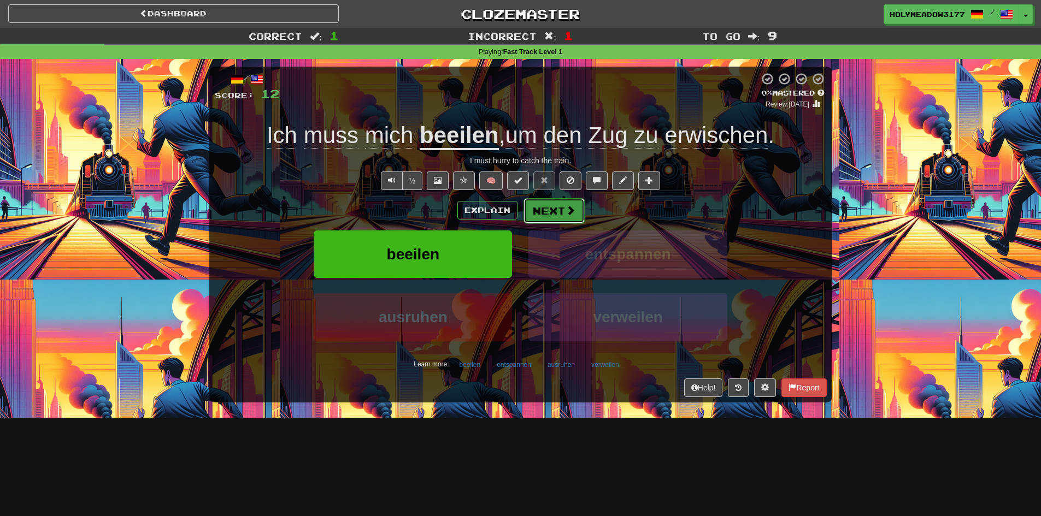
click at [527, 210] on button "Next" at bounding box center [553, 210] width 61 height 25
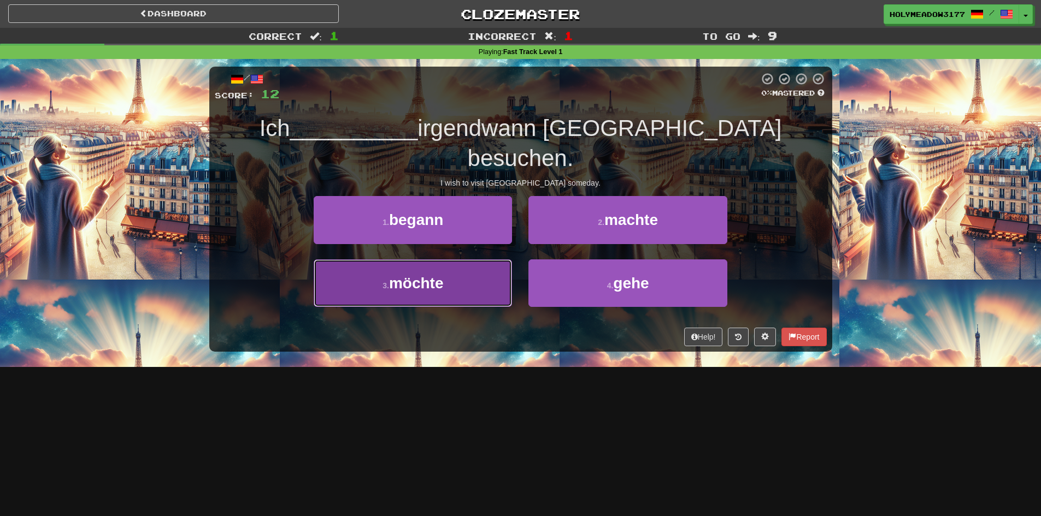
click at [446, 259] on button "3 . möchte" at bounding box center [413, 283] width 198 height 48
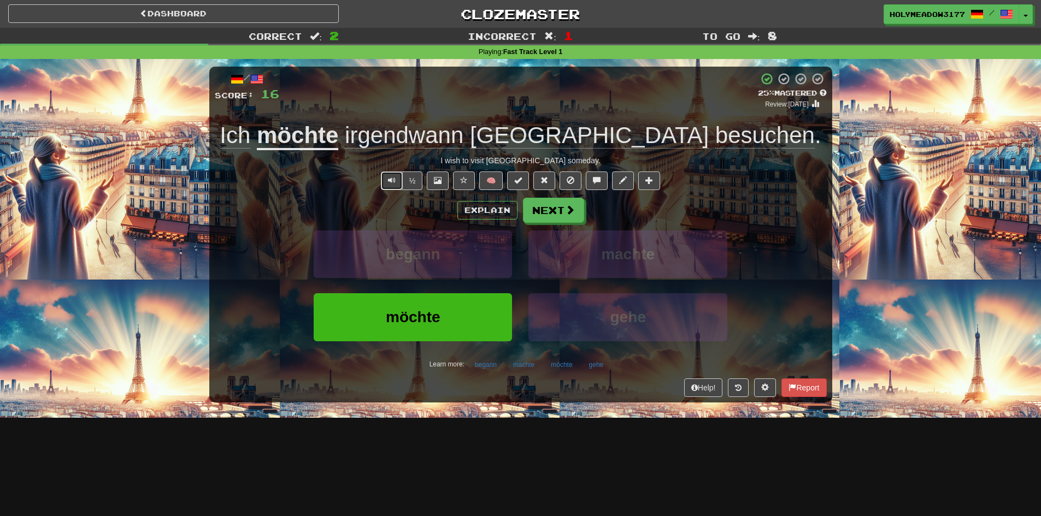
click at [391, 182] on span "Text-to-speech controls" at bounding box center [392, 180] width 8 height 8
click at [563, 206] on button "Next" at bounding box center [553, 210] width 61 height 25
